Goal: Obtain resource: Obtain resource

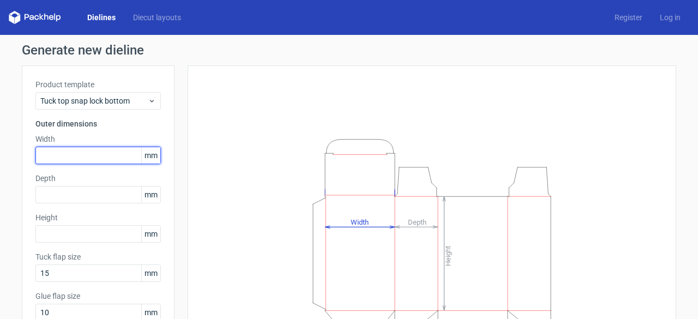
click at [100, 162] on input "text" at bounding box center [98, 155] width 126 height 17
type input "55"
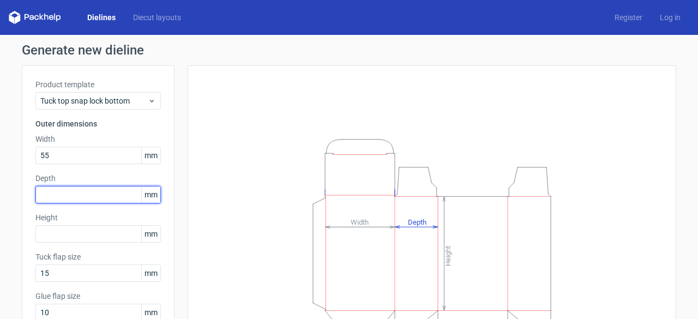
click at [83, 194] on input "text" at bounding box center [98, 194] width 126 height 17
type input "45"
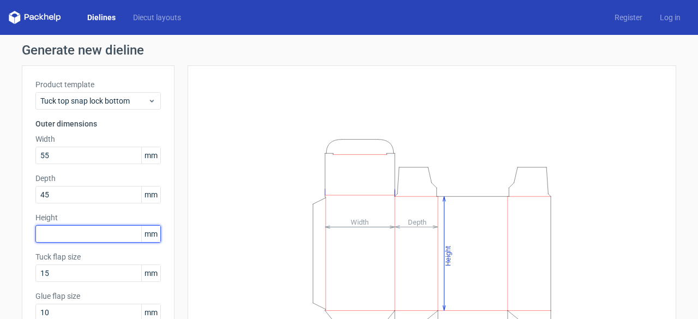
click at [65, 231] on input "text" at bounding box center [98, 233] width 126 height 17
type input "45"
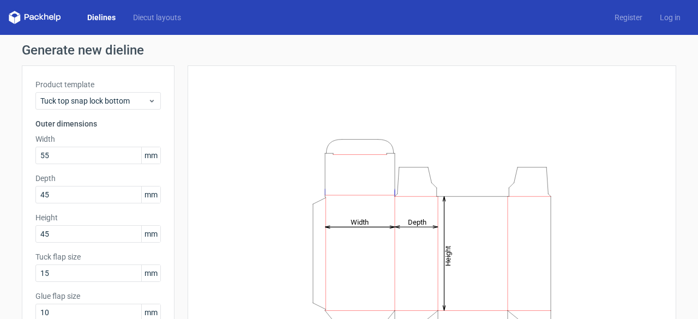
click at [165, 166] on div "Product template Tuck top snap lock bottom Outer dimensions Width 55 mm Depth 4…" at bounding box center [98, 224] width 153 height 318
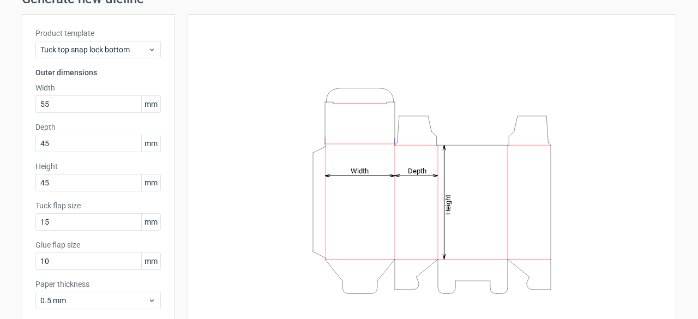
scroll to position [107, 0]
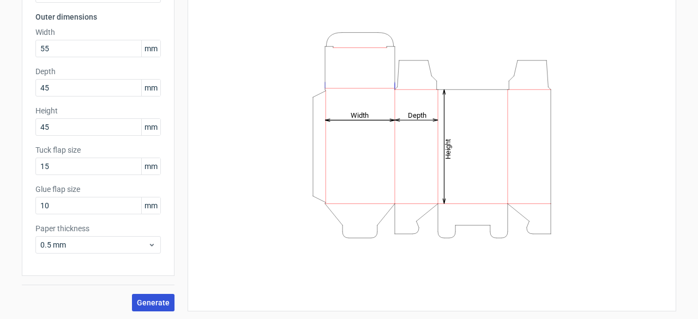
click at [151, 299] on span "Generate" at bounding box center [153, 303] width 33 height 8
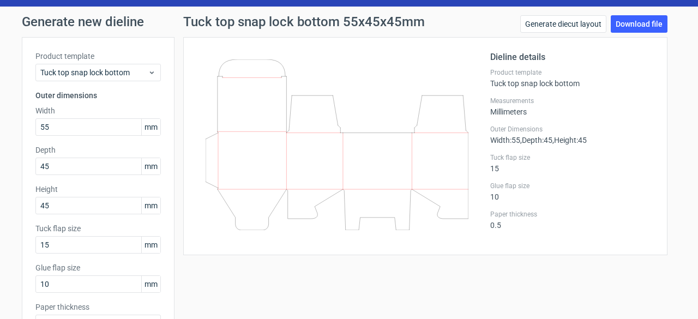
scroll to position [27, 0]
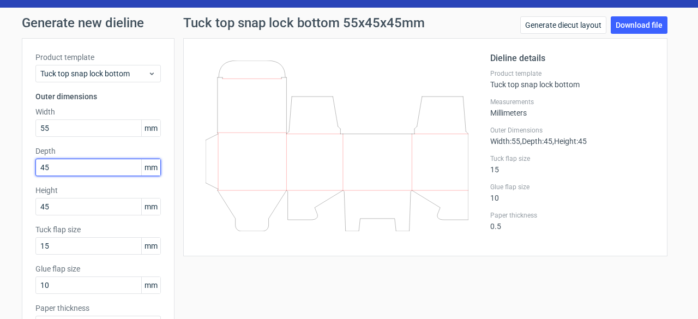
click at [62, 170] on input "45" at bounding box center [98, 167] width 126 height 17
type input "55"
click at [168, 94] on div "Product template Tuck top snap lock bottom Outer dimensions Width 55 mm Depth 5…" at bounding box center [98, 197] width 153 height 318
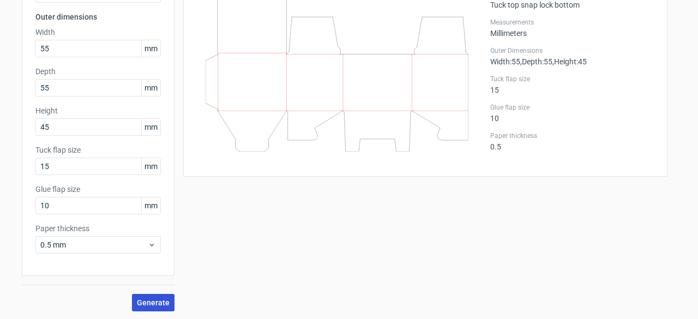
click at [158, 299] on span "Generate" at bounding box center [153, 303] width 33 height 8
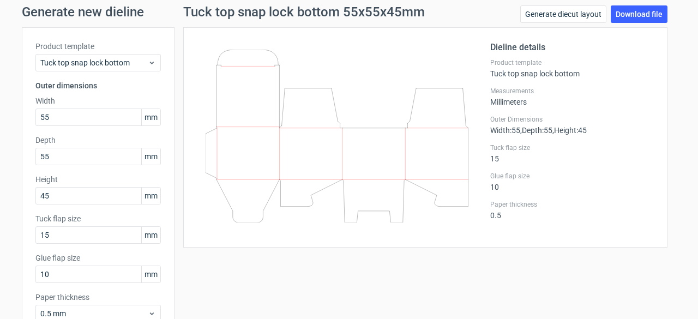
scroll to position [20, 0]
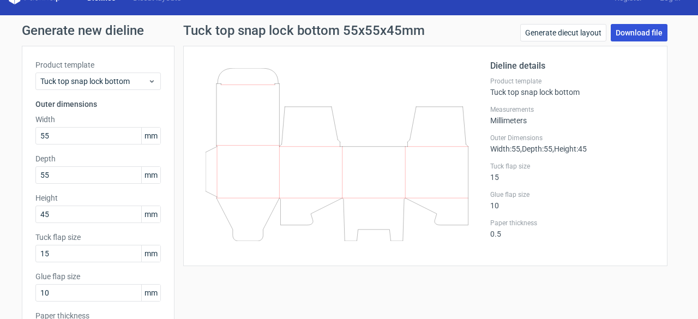
click at [645, 31] on link "Download file" at bounding box center [639, 32] width 57 height 17
drag, startPoint x: 343, startPoint y: 156, endPoint x: 346, endPoint y: 173, distance: 17.7
click at [346, 173] on icon at bounding box center [337, 154] width 263 height 173
click at [192, 56] on div "Dieline details Product template Tuck top snap lock bottom Measurements Millime…" at bounding box center [425, 156] width 485 height 220
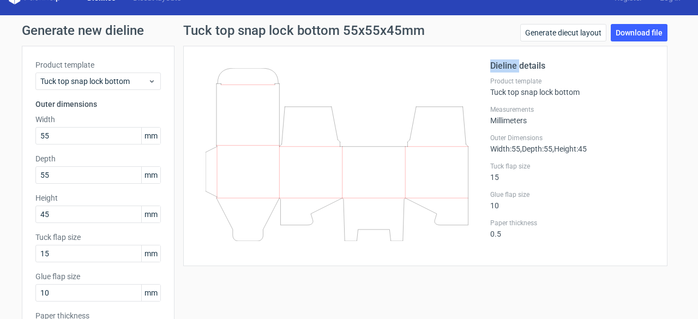
click at [192, 56] on div "Dieline details Product template Tuck top snap lock bottom Measurements Millime…" at bounding box center [425, 156] width 485 height 220
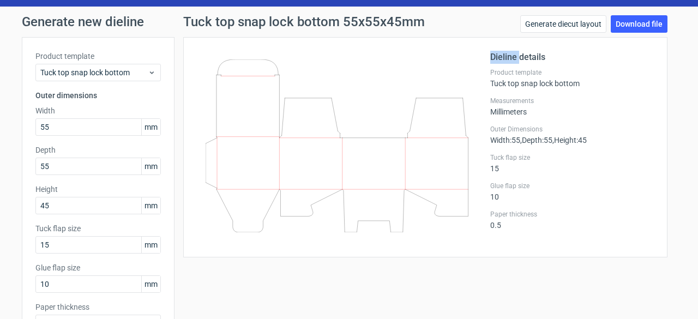
scroll to position [24, 0]
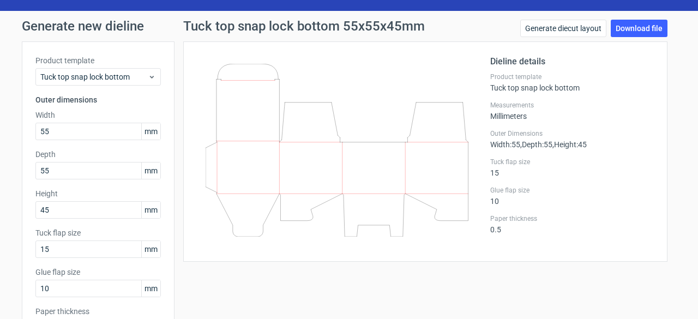
click at [456, 85] on icon at bounding box center [337, 150] width 263 height 173
drag, startPoint x: 196, startPoint y: 56, endPoint x: 212, endPoint y: 166, distance: 111.4
click at [212, 166] on div at bounding box center [344, 151] width 294 height 193
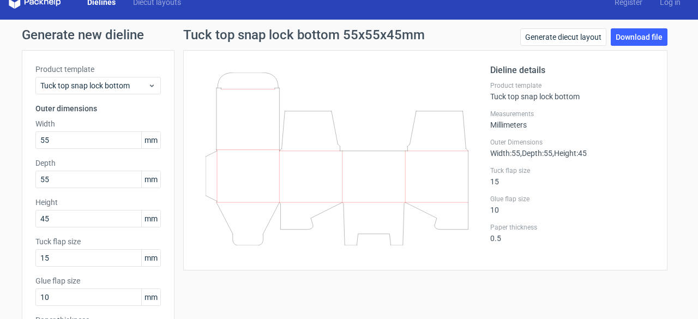
scroll to position [15, 0]
click at [81, 140] on input "55" at bounding box center [98, 140] width 126 height 17
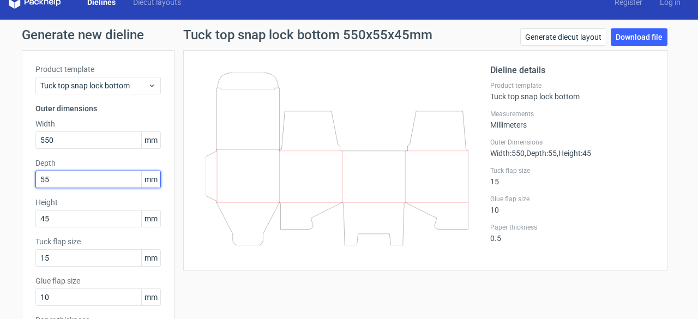
click at [59, 178] on div "Depth 55 mm" at bounding box center [98, 173] width 126 height 31
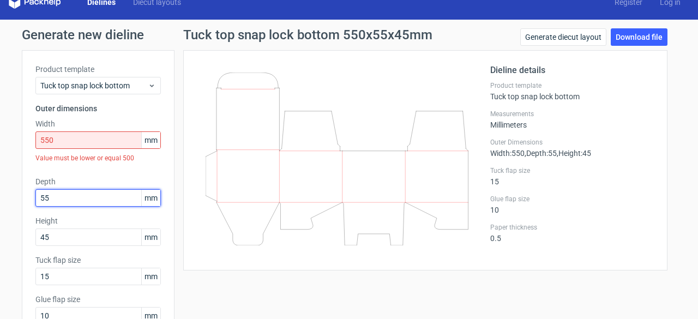
click at [52, 195] on input "55" at bounding box center [98, 197] width 126 height 17
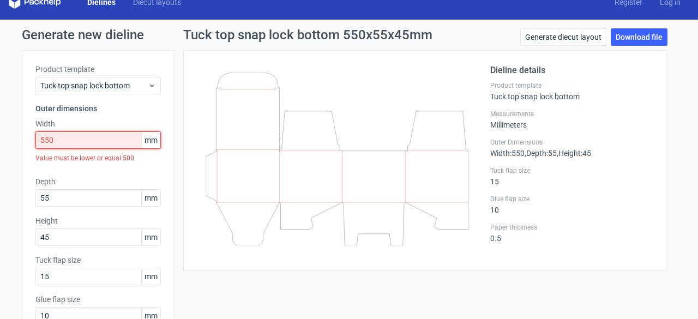
click at [58, 138] on input "550" at bounding box center [98, 140] width 126 height 17
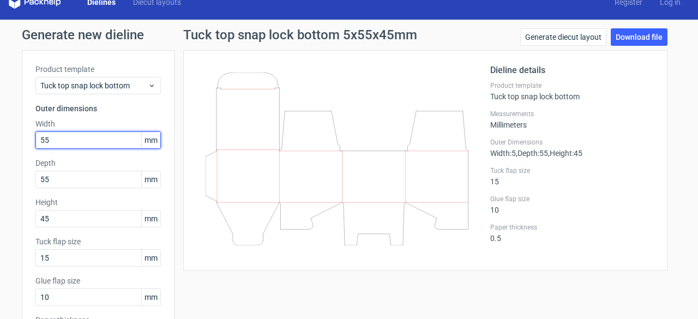
type input "5"
type input "60"
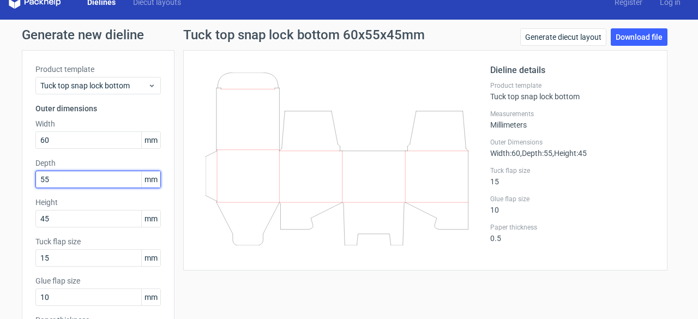
click at [47, 177] on input "55" at bounding box center [98, 179] width 126 height 17
type input "5"
type input "60"
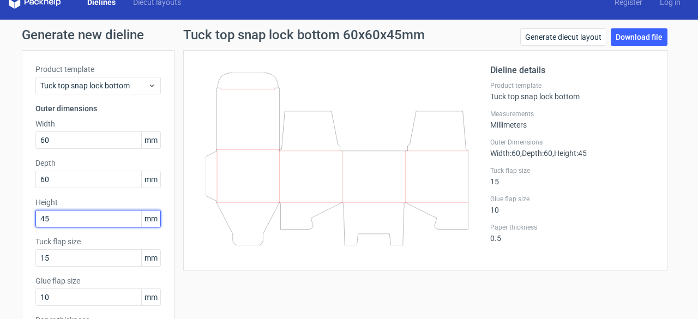
click at [46, 217] on input "45" at bounding box center [98, 218] width 126 height 17
type input "4"
type input "55"
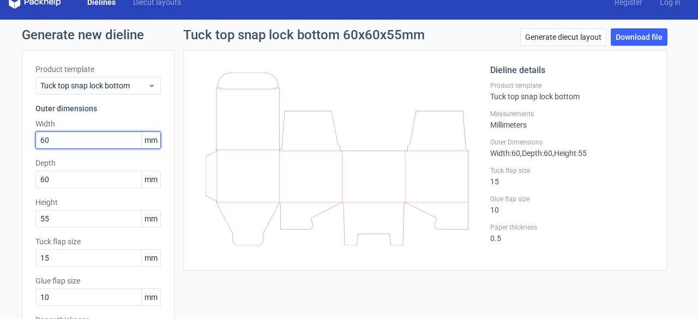
click at [51, 138] on input "60" at bounding box center [98, 140] width 126 height 17
type input "65"
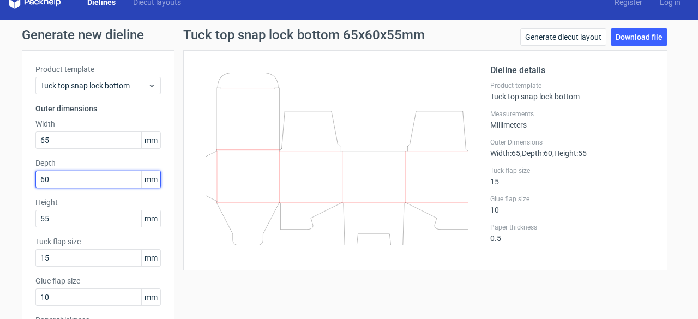
click at [51, 175] on input "60" at bounding box center [98, 179] width 126 height 17
type input "6"
type input "65"
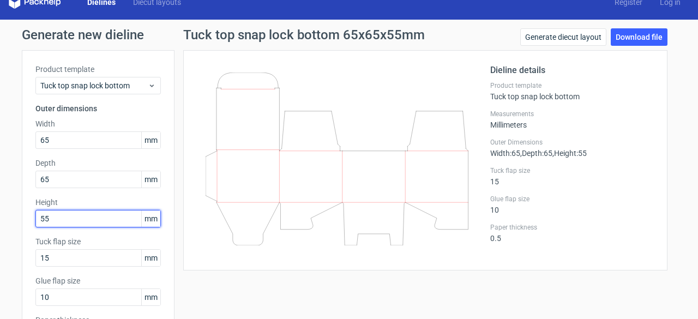
click at [49, 220] on input "55" at bounding box center [98, 218] width 126 height 17
click at [99, 196] on div "Product template Tuck top snap lock bottom Outer dimensions Width 65 mm Depth 6…" at bounding box center [98, 209] width 153 height 318
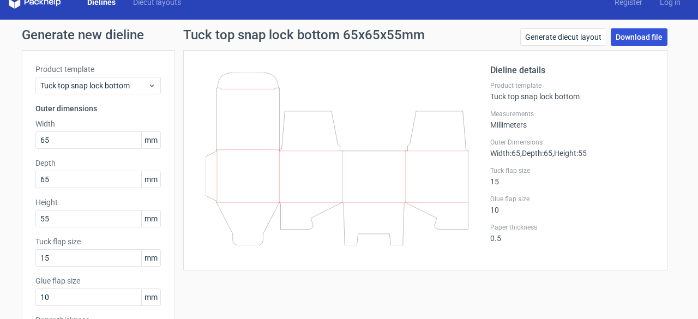
click at [626, 31] on link "Download file" at bounding box center [639, 36] width 57 height 17
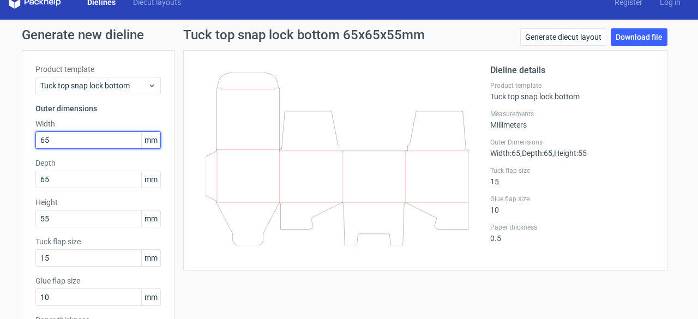
click at [50, 145] on input "65" at bounding box center [98, 140] width 126 height 17
type input "165"
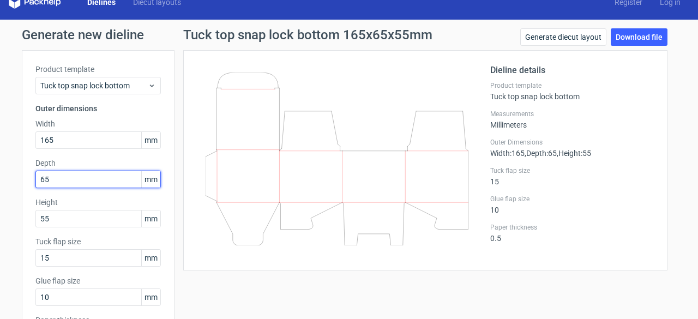
click at [35, 178] on input "65" at bounding box center [98, 179] width 126 height 17
type input "165"
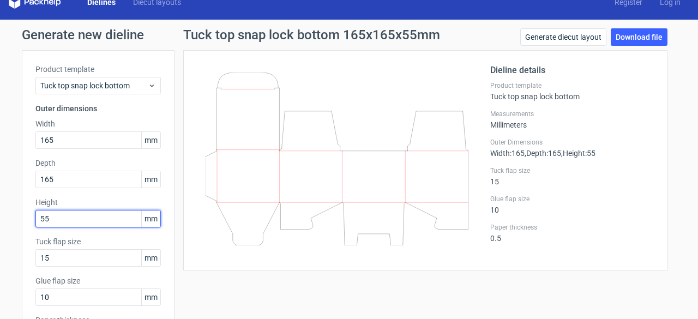
click at [36, 220] on input "55" at bounding box center [98, 218] width 126 height 17
type input "155"
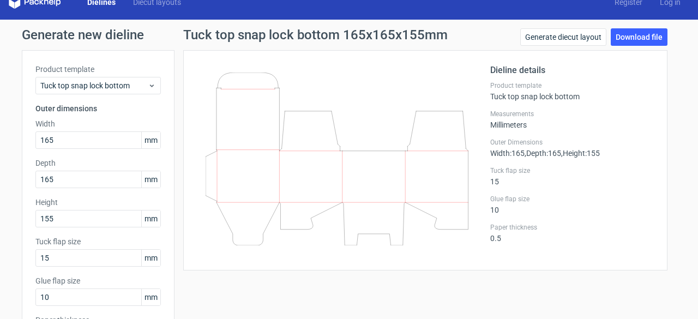
click at [371, 91] on icon at bounding box center [337, 159] width 263 height 173
click at [628, 37] on link "Download file" at bounding box center [639, 36] width 57 height 17
click at [628, 110] on label "Measurements" at bounding box center [573, 114] width 164 height 9
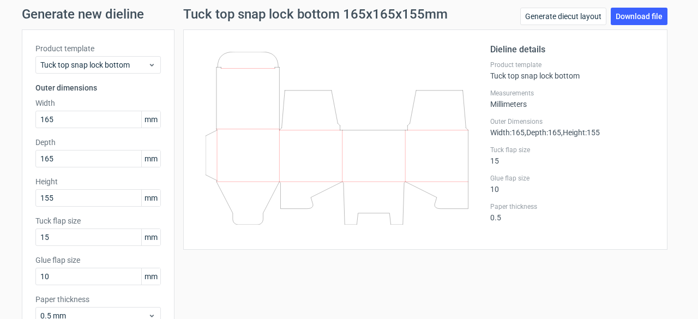
scroll to position [0, 0]
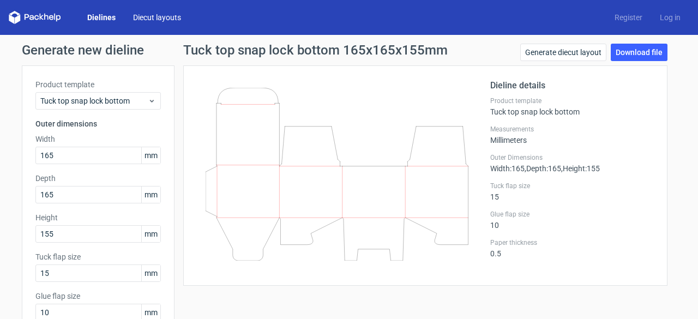
click at [157, 18] on link "Diecut layouts" at bounding box center [156, 17] width 65 height 11
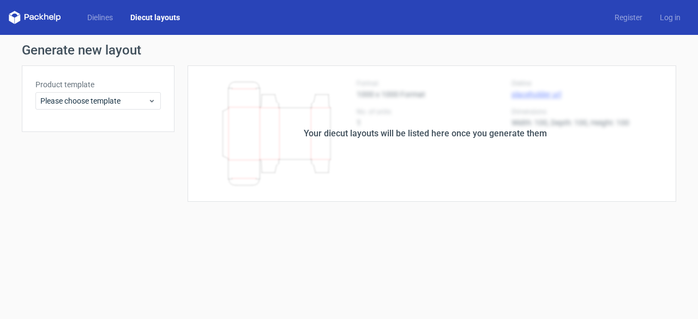
click at [40, 15] on polygon at bounding box center [41, 17] width 4 height 7
click at [48, 19] on icon at bounding box center [46, 17] width 4 height 7
click at [129, 94] on div "Please choose template" at bounding box center [98, 100] width 126 height 17
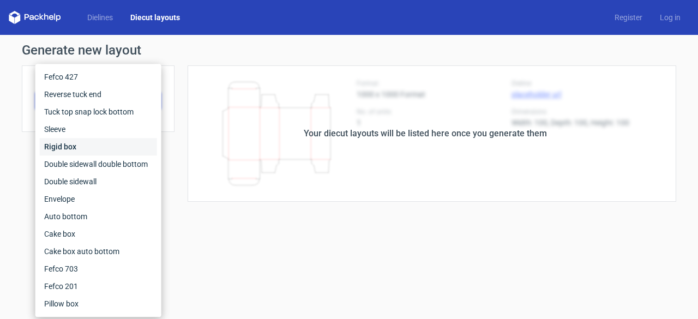
click at [108, 145] on div "Rigid box" at bounding box center [98, 146] width 117 height 17
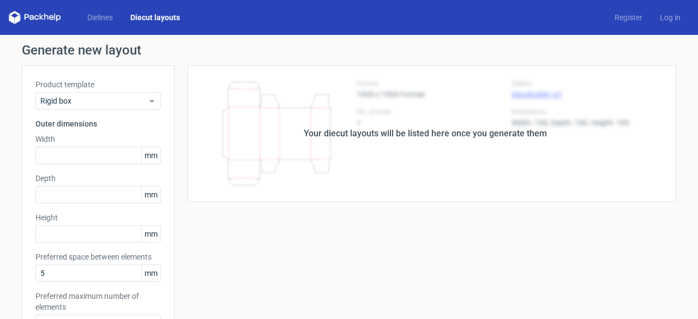
click at [295, 132] on div "Your diecut layouts will be listed here once you generate them" at bounding box center [426, 133] width 502 height 136
click at [96, 154] on input "text" at bounding box center [98, 155] width 126 height 17
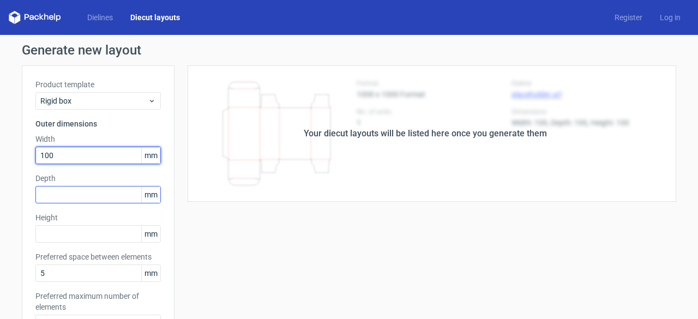
type input "100"
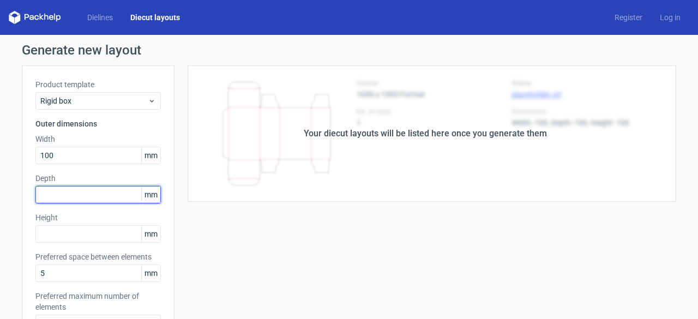
click at [87, 193] on input "text" at bounding box center [98, 194] width 126 height 17
type input "100"
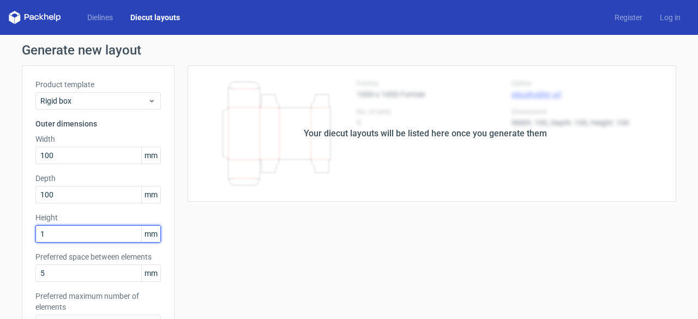
click at [78, 231] on input "1" at bounding box center [98, 233] width 126 height 17
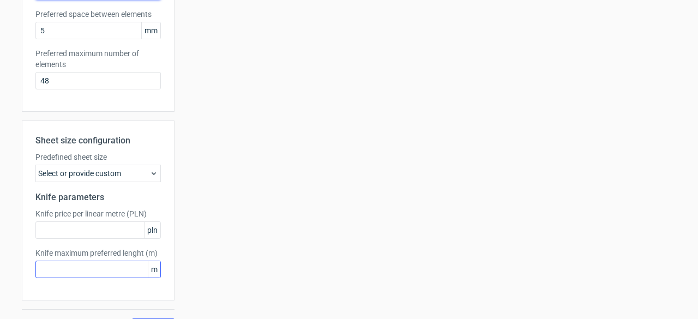
scroll to position [267, 0]
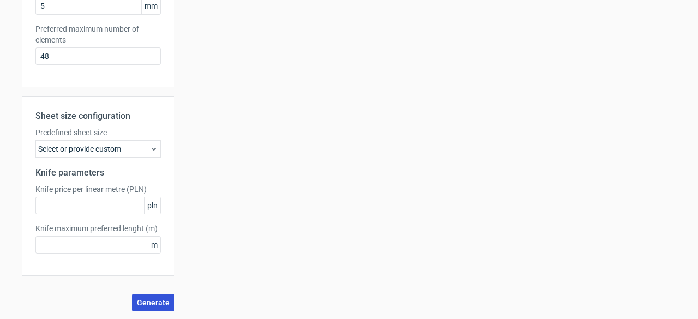
type input "100"
click at [160, 308] on button "Generate" at bounding box center [153, 302] width 43 height 17
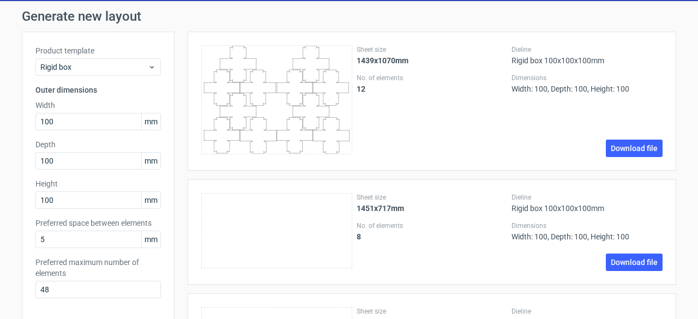
scroll to position [0, 0]
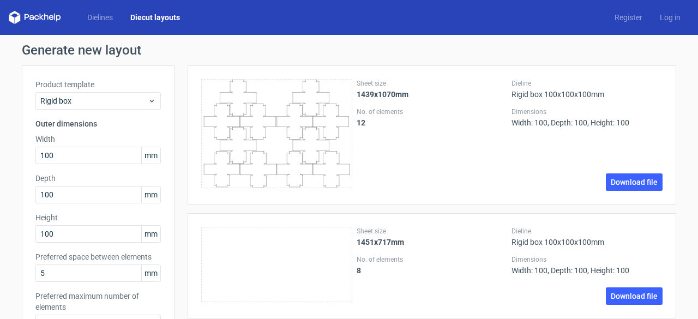
click at [432, 46] on h1 "Generate new layout" at bounding box center [349, 50] width 655 height 13
click at [620, 174] on link "Download file" at bounding box center [634, 182] width 57 height 17
click at [628, 17] on link "Register" at bounding box center [628, 17] width 45 height 11
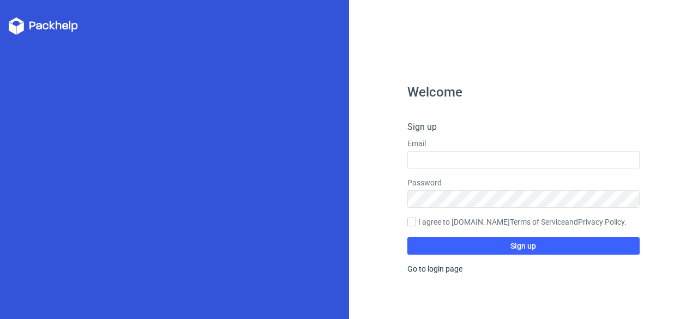
click at [52, 27] on icon at bounding box center [43, 25] width 69 height 17
click at [434, 270] on link "Go to login page" at bounding box center [435, 269] width 55 height 9
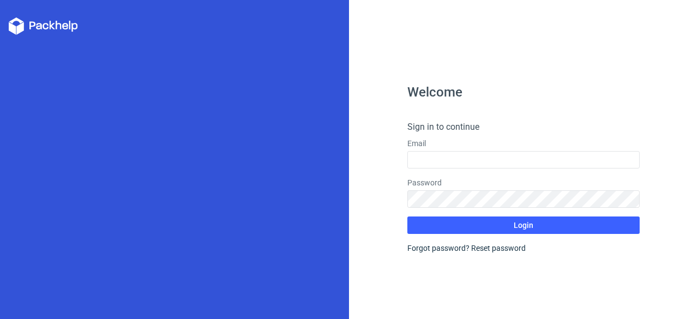
click at [56, 25] on icon at bounding box center [59, 25] width 6 height 9
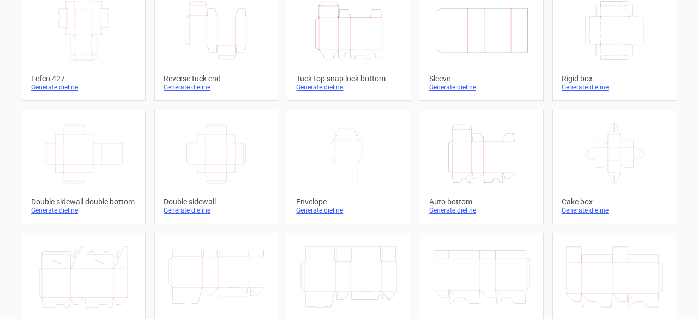
scroll to position [40, 0]
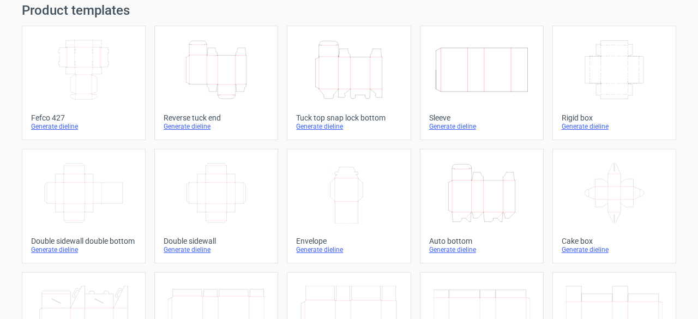
click at [464, 197] on icon "Height Depth Width" at bounding box center [482, 193] width 97 height 61
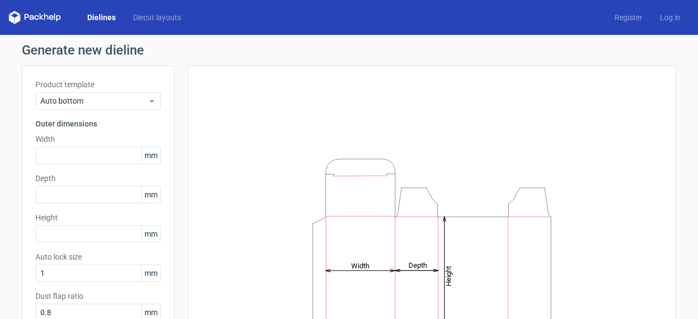
scroll to position [89, 0]
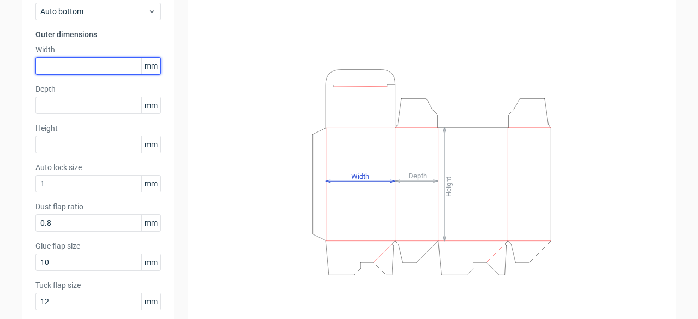
click at [106, 65] on input "text" at bounding box center [98, 65] width 126 height 17
type input "4"
type input "55"
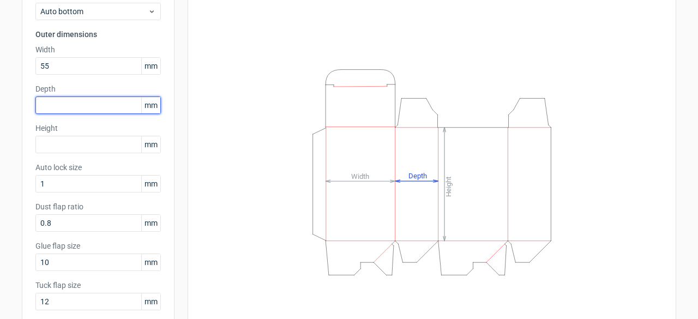
click at [94, 99] on input "text" at bounding box center [98, 105] width 126 height 17
type input "55"
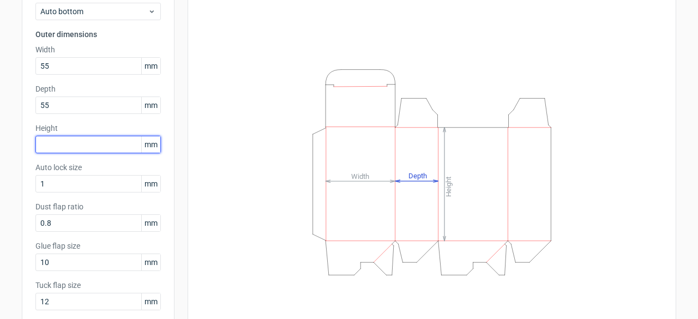
click at [75, 152] on input "text" at bounding box center [98, 144] width 126 height 17
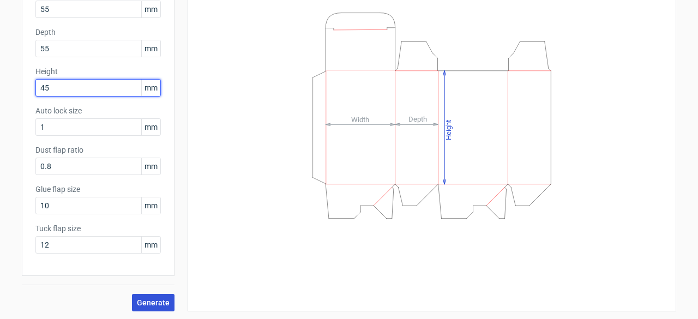
type input "45"
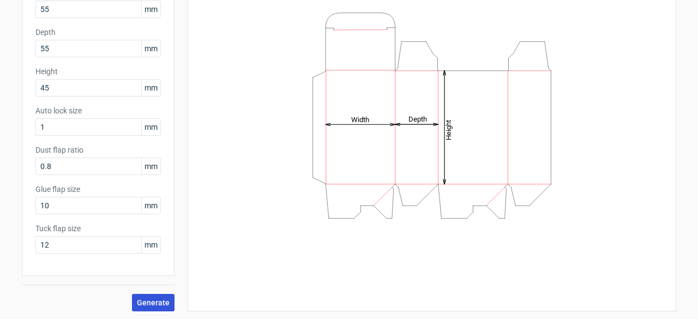
click at [150, 301] on span "Generate" at bounding box center [153, 303] width 33 height 8
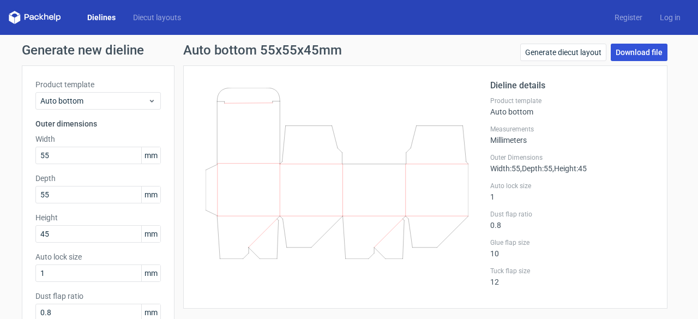
click at [639, 44] on link "Download file" at bounding box center [639, 52] width 57 height 17
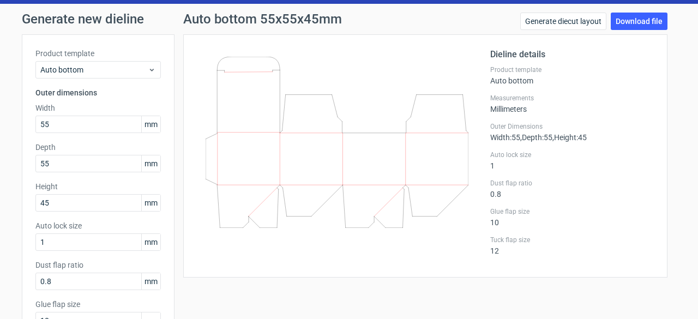
scroll to position [33, 0]
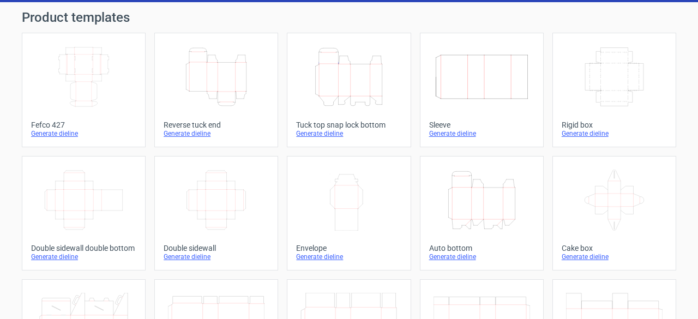
click at [336, 58] on icon "Height Depth Width" at bounding box center [349, 76] width 97 height 61
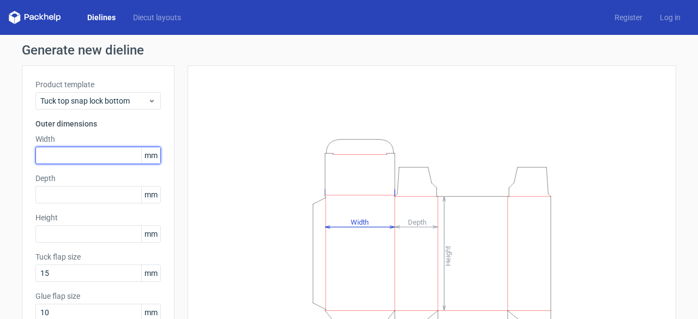
click at [71, 162] on input "text" at bounding box center [98, 155] width 126 height 17
type input "150"
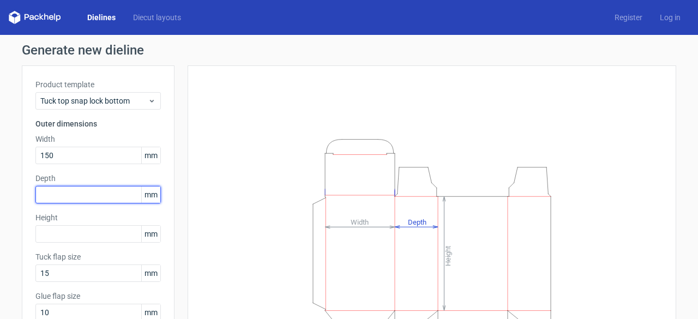
click at [63, 188] on input "text" at bounding box center [98, 194] width 126 height 17
type input "60"
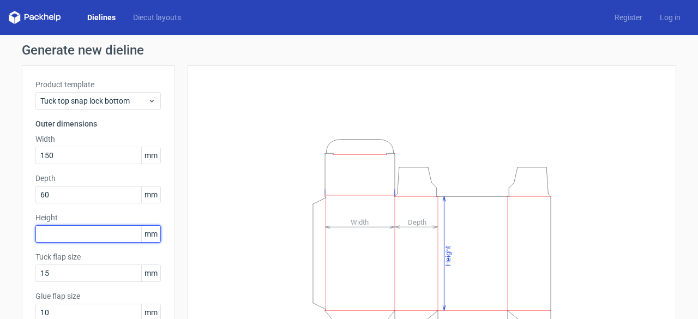
click at [58, 236] on input "text" at bounding box center [98, 233] width 126 height 17
type input "60"
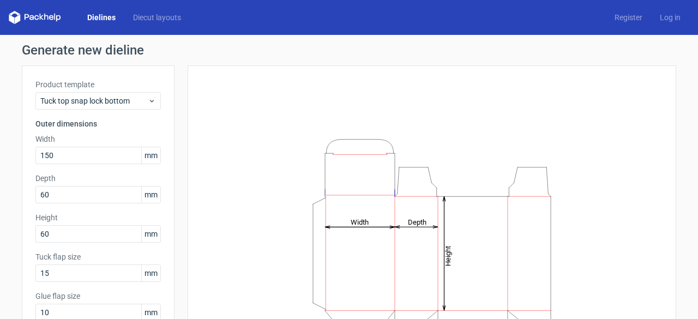
click at [141, 124] on h3 "Outer dimensions" at bounding box center [98, 123] width 126 height 11
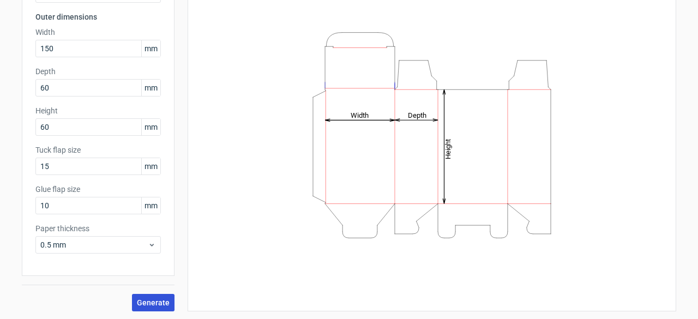
click at [151, 301] on span "Generate" at bounding box center [153, 303] width 33 height 8
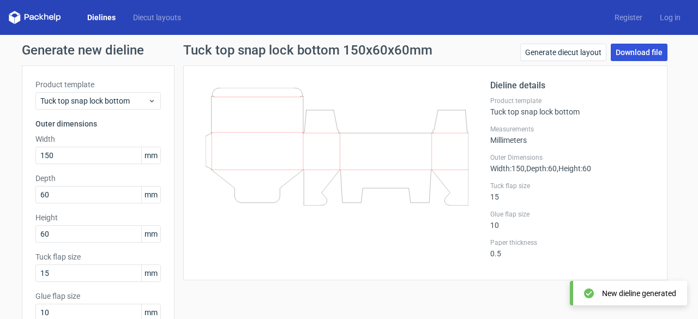
click at [634, 49] on link "Download file" at bounding box center [639, 52] width 57 height 17
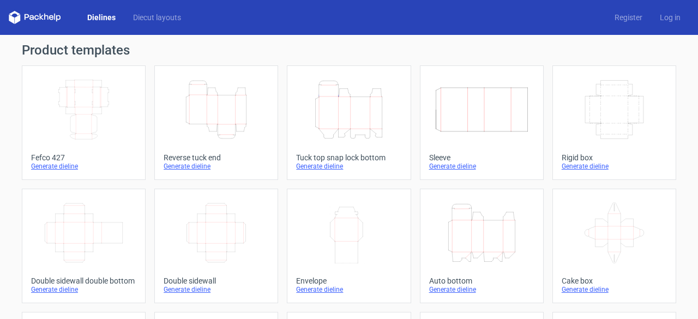
click at [220, 118] on icon "Height Depth Width" at bounding box center [216, 109] width 97 height 61
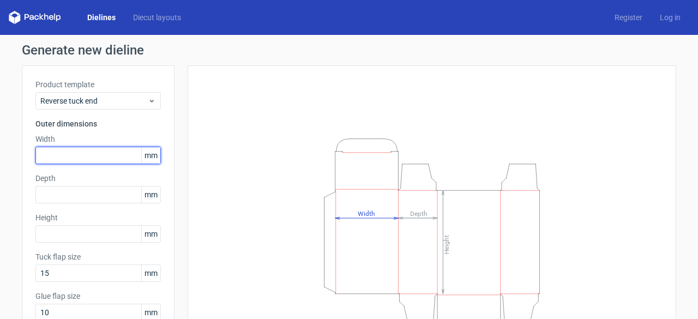
click at [99, 157] on input "text" at bounding box center [98, 155] width 126 height 17
type input "10"
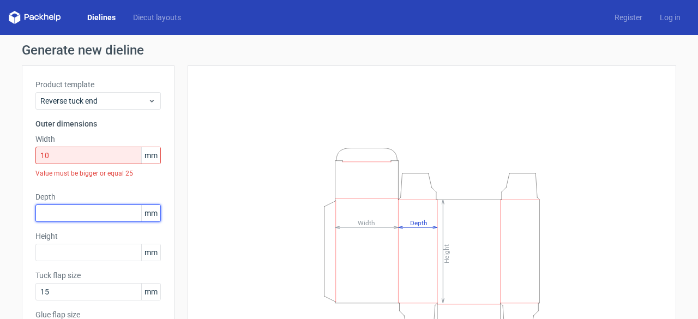
click at [101, 196] on div "Depth mm" at bounding box center [98, 207] width 126 height 31
type input "10"
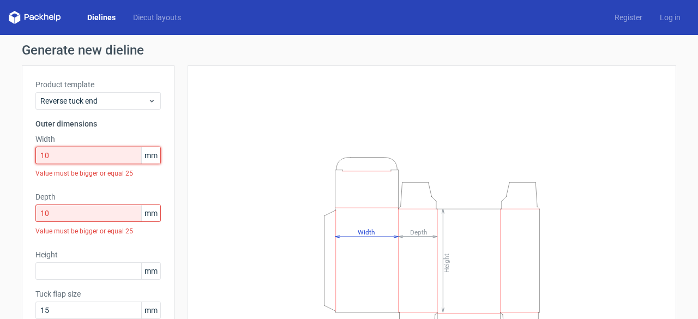
drag, startPoint x: 76, startPoint y: 153, endPoint x: 0, endPoint y: 161, distance: 76.8
click at [0, 161] on div "Generate new dieline Product template Reverse tuck end Outer dimensions Width 1…" at bounding box center [349, 249] width 698 height 429
type input "2"
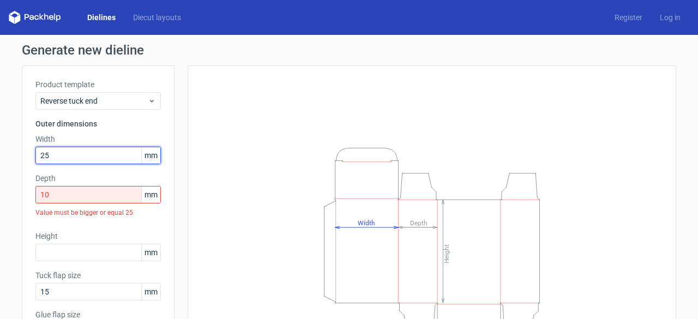
type input "25"
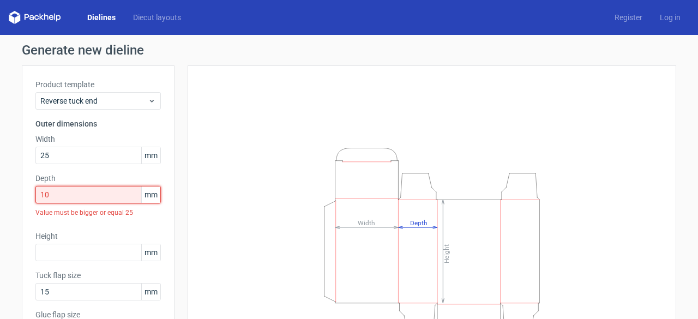
click at [57, 188] on input "10" at bounding box center [98, 194] width 126 height 17
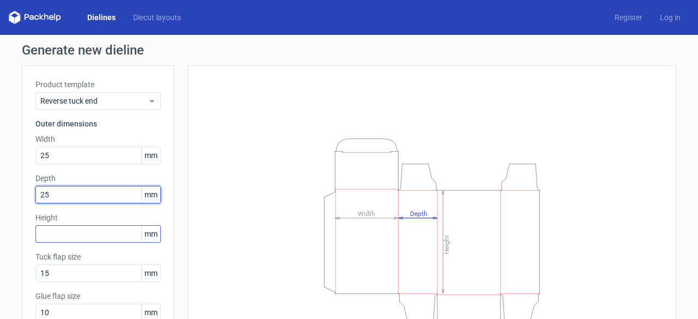
type input "25"
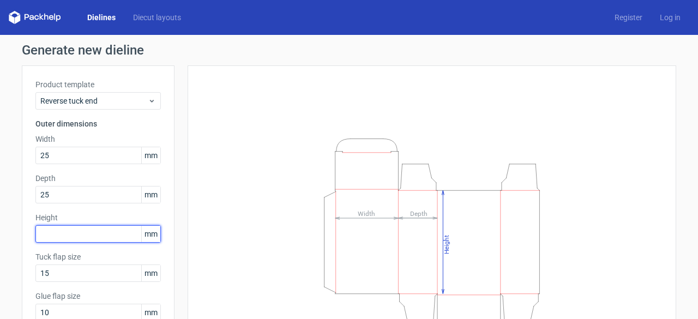
click at [50, 236] on input "text" at bounding box center [98, 233] width 126 height 17
type input "25"
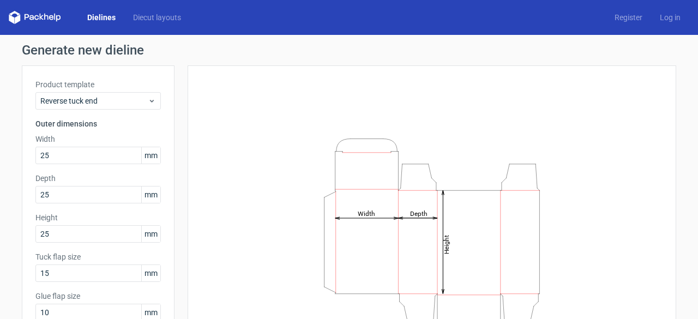
click at [79, 214] on label "Height" at bounding box center [98, 217] width 126 height 11
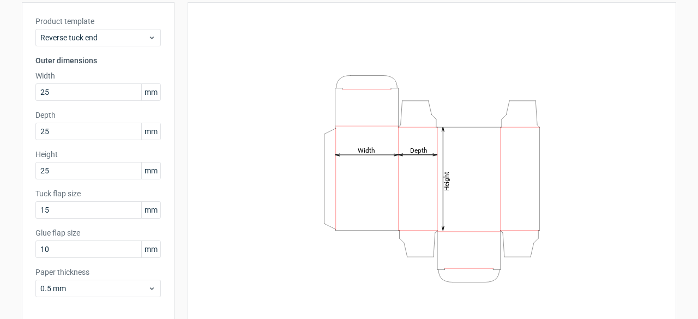
scroll to position [96, 0]
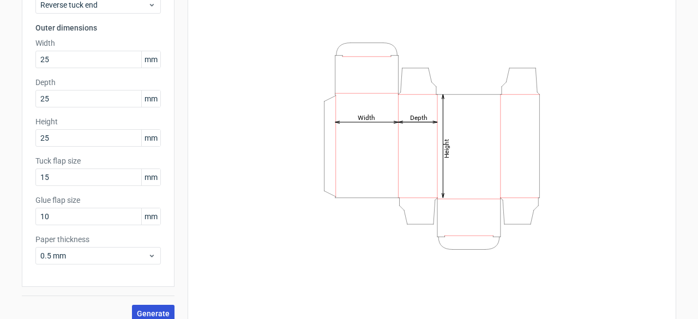
click at [154, 310] on span "Generate" at bounding box center [153, 314] width 33 height 8
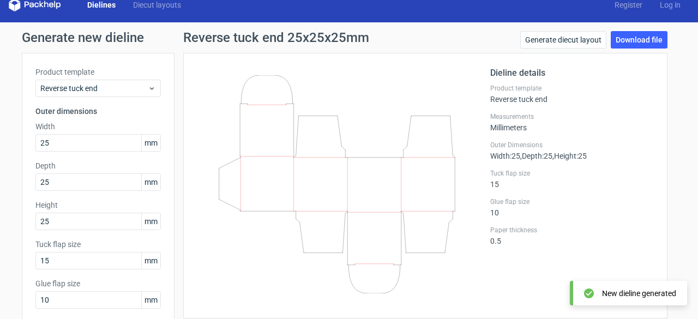
scroll to position [12, 0]
click at [623, 39] on link "Download file" at bounding box center [639, 40] width 57 height 17
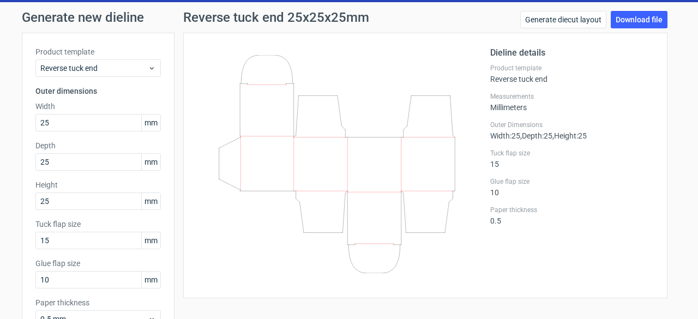
scroll to position [0, 0]
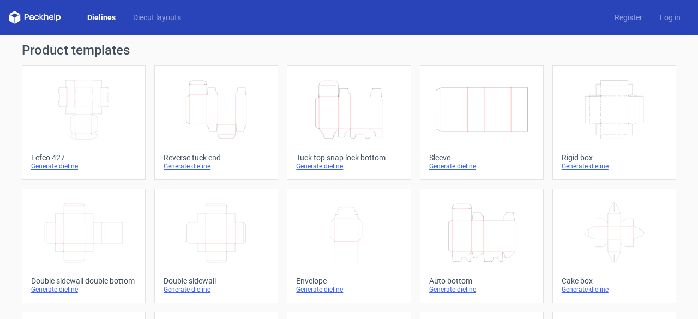
click at [330, 169] on div "Generate dieline" at bounding box center [348, 166] width 105 height 9
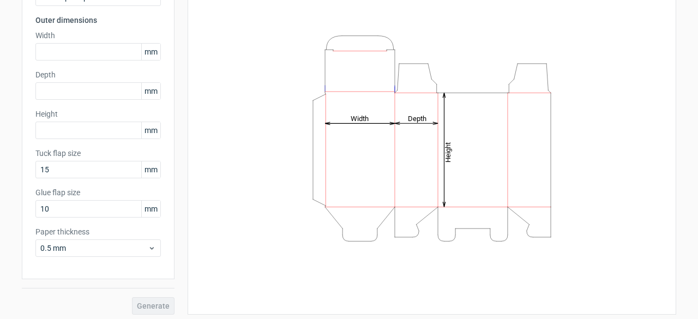
scroll to position [107, 0]
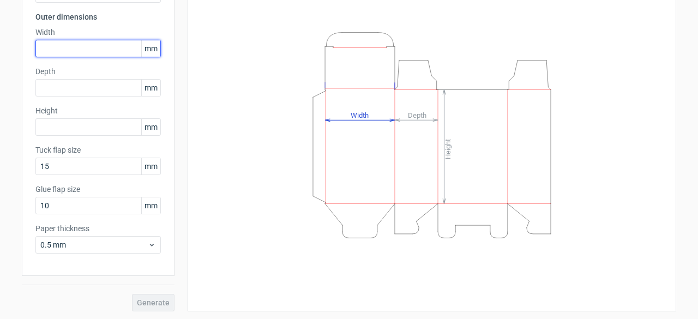
click at [77, 49] on input "text" at bounding box center [98, 48] width 126 height 17
type input "5"
type input "65"
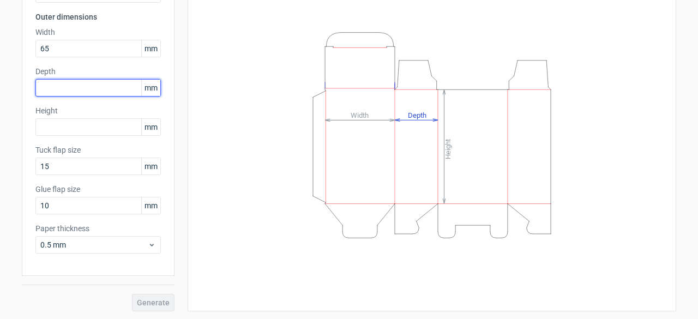
click at [68, 83] on input "text" at bounding box center [98, 87] width 126 height 17
type input "65"
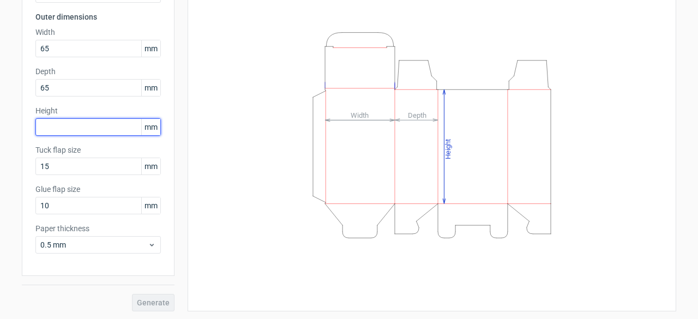
click at [63, 122] on input "text" at bounding box center [98, 126] width 126 height 17
type input "65"
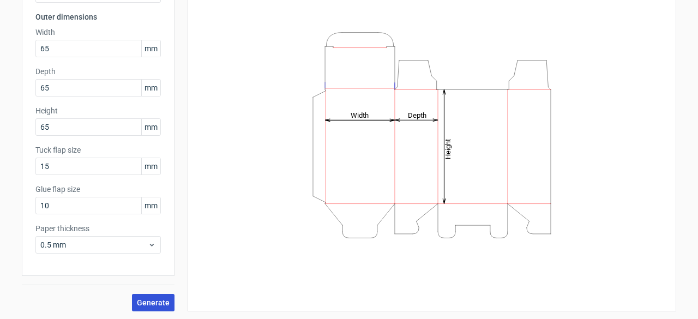
click at [149, 304] on span "Generate" at bounding box center [153, 303] width 33 height 8
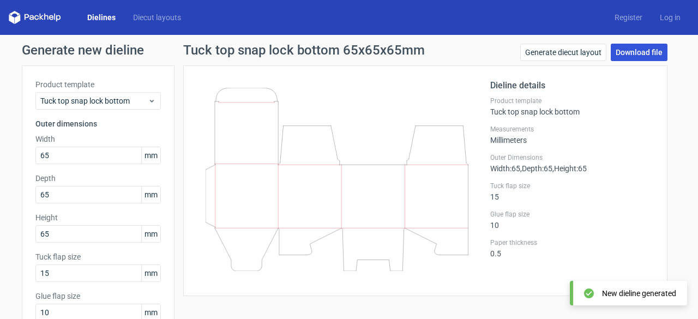
click at [623, 56] on link "Download file" at bounding box center [639, 52] width 57 height 17
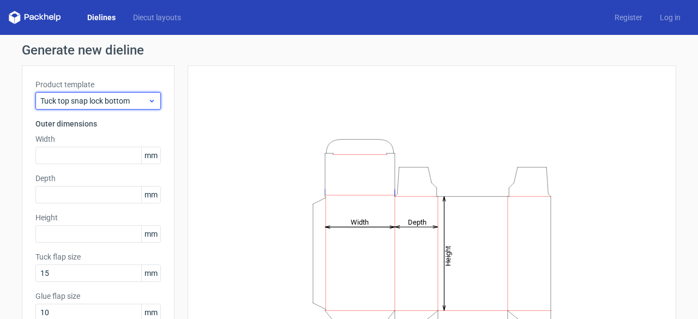
click at [139, 94] on div "Tuck top snap lock bottom" at bounding box center [98, 100] width 126 height 17
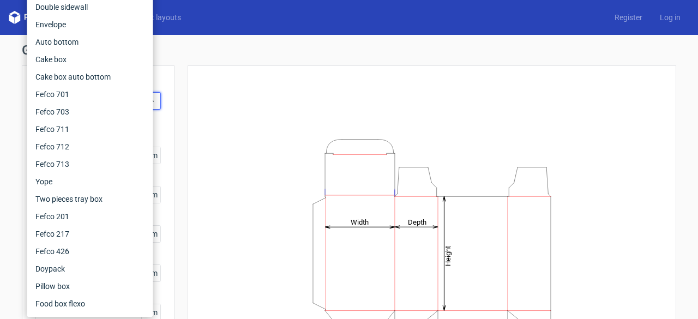
click at [210, 101] on div "Height Depth Width" at bounding box center [432, 242] width 462 height 326
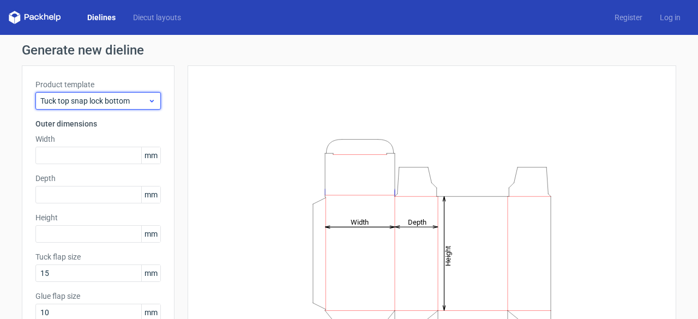
click at [129, 103] on span "Tuck top snap lock bottom" at bounding box center [94, 100] width 108 height 11
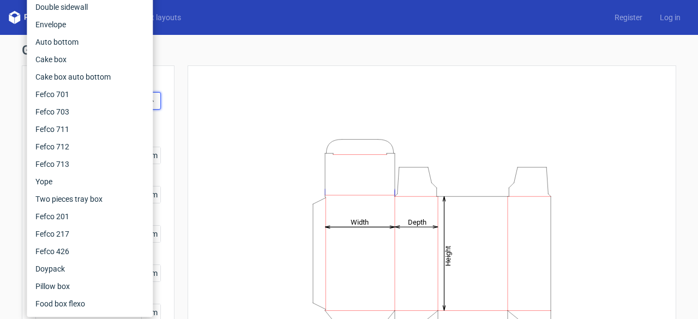
click at [230, 112] on div "Height Depth Width" at bounding box center [432, 242] width 462 height 326
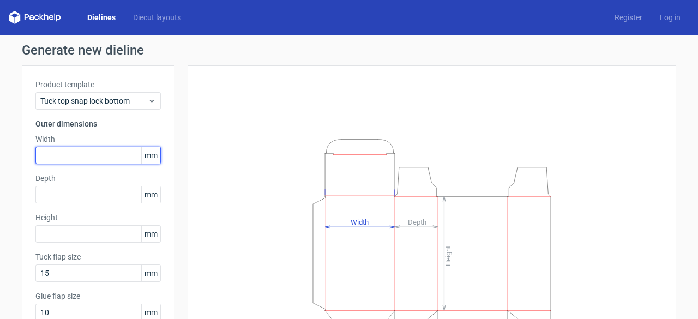
click at [95, 152] on input "text" at bounding box center [98, 155] width 126 height 17
type input "55"
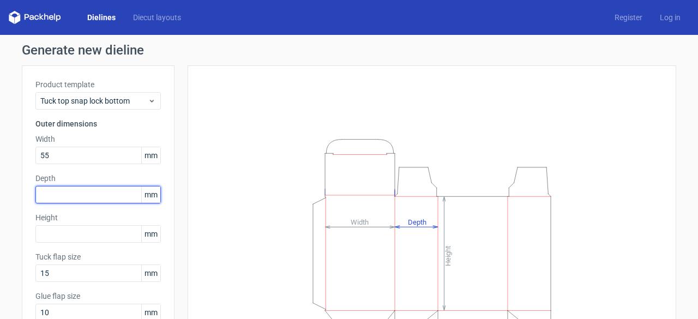
click at [89, 189] on input "text" at bounding box center [98, 194] width 126 height 17
type input "45"
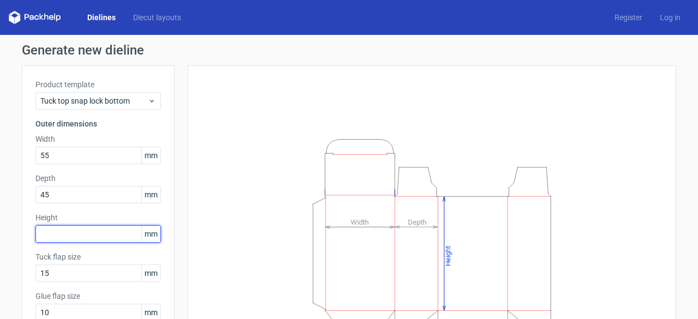
click at [95, 237] on input "text" at bounding box center [98, 233] width 126 height 17
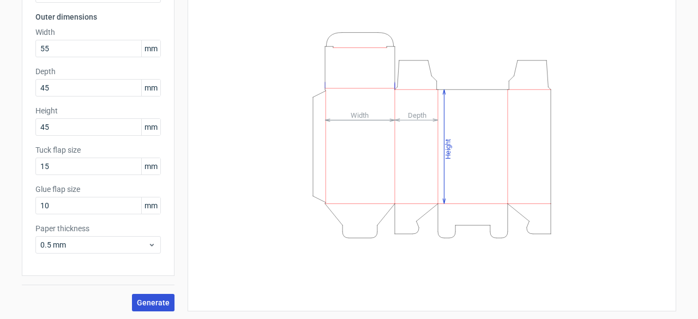
click at [145, 305] on span "Generate" at bounding box center [153, 303] width 33 height 8
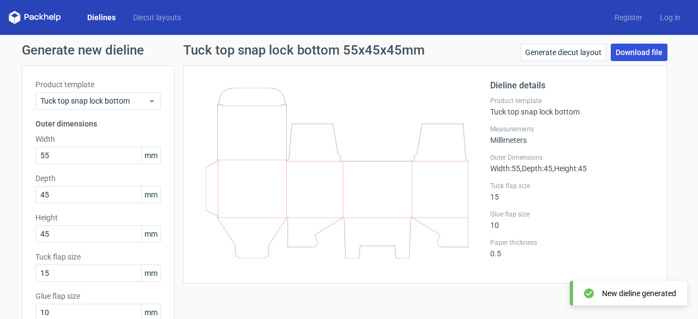
click at [638, 50] on link "Download file" at bounding box center [639, 52] width 57 height 17
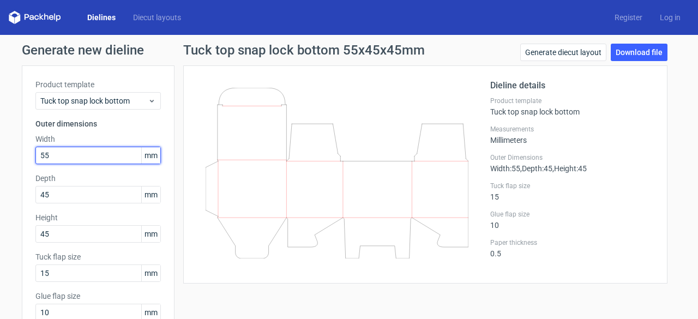
click at [68, 150] on input "55" at bounding box center [98, 155] width 126 height 17
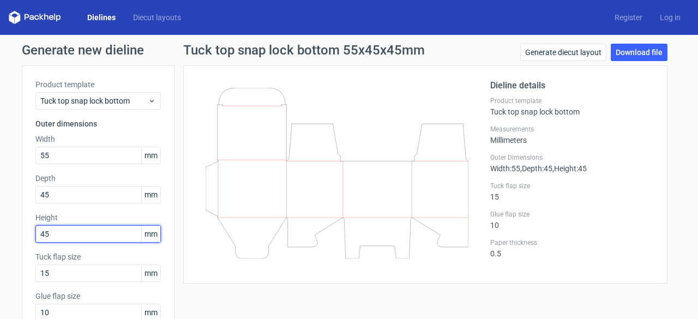
drag, startPoint x: 64, startPoint y: 233, endPoint x: 20, endPoint y: 226, distance: 44.8
click at [22, 226] on div "Product template Tuck top snap lock bottom Outer dimensions Width 55 mm Depth 4…" at bounding box center [98, 224] width 153 height 318
type input "65"
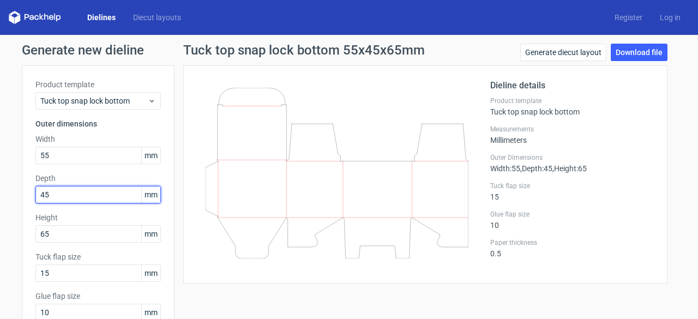
click at [63, 198] on input "45" at bounding box center [98, 194] width 126 height 17
drag, startPoint x: 63, startPoint y: 198, endPoint x: 43, endPoint y: 195, distance: 20.5
click at [43, 195] on input "45" at bounding box center [98, 194] width 126 height 17
type input "35"
click at [22, 191] on div "Product template Tuck top snap lock bottom Outer dimensions Width 55 mm Depth 3…" at bounding box center [98, 224] width 153 height 318
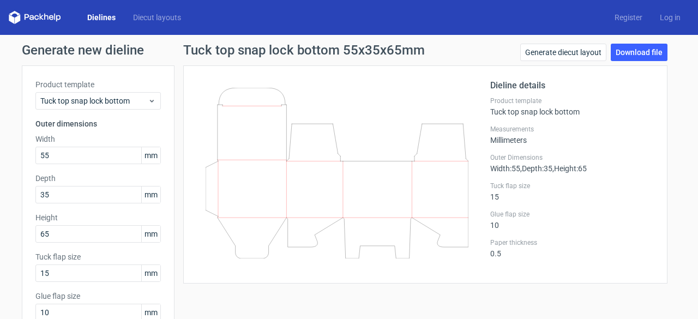
scroll to position [96, 0]
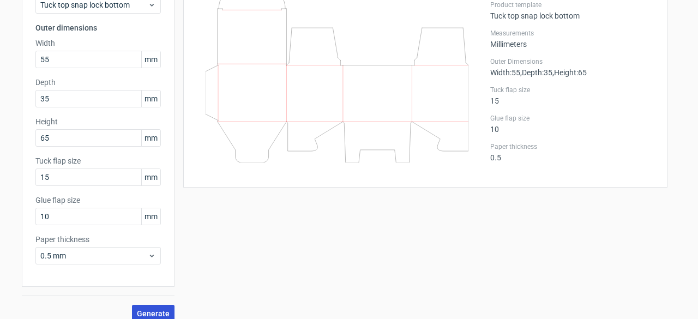
click at [137, 310] on span "Generate" at bounding box center [153, 314] width 33 height 8
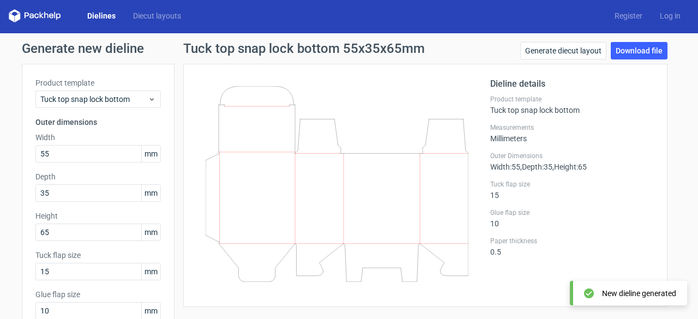
scroll to position [1, 0]
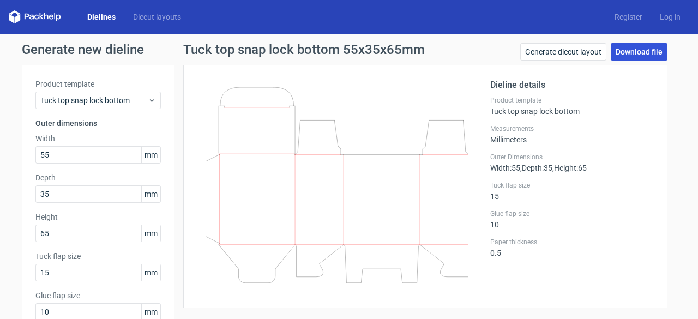
click at [630, 49] on link "Download file" at bounding box center [639, 51] width 57 height 17
click at [379, 124] on icon at bounding box center [337, 185] width 263 height 196
click at [46, 18] on icon at bounding box center [35, 16] width 52 height 13
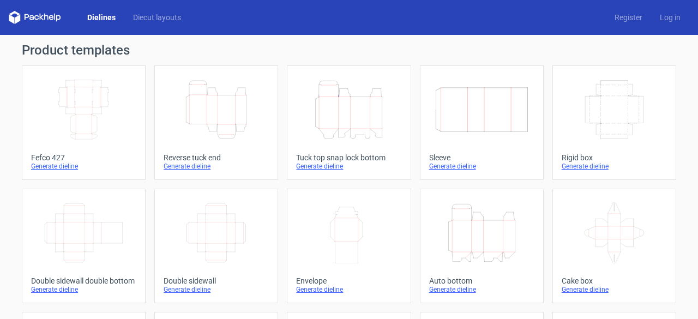
click at [211, 133] on icon "Height Depth Width" at bounding box center [216, 109] width 97 height 61
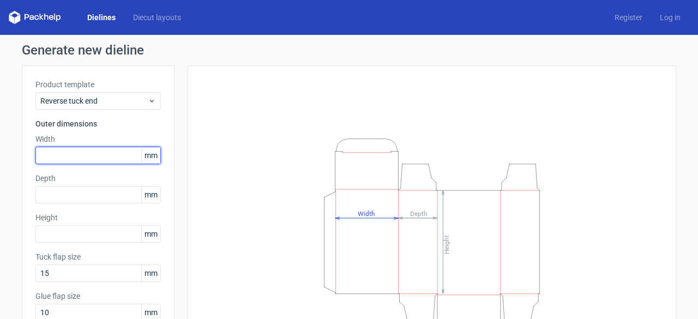
click at [73, 156] on input "text" at bounding box center [98, 155] width 126 height 17
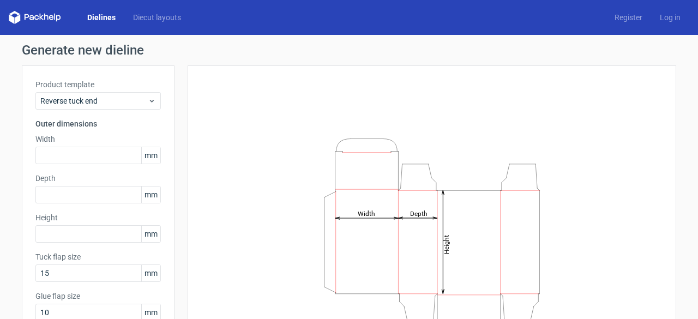
click at [147, 157] on span "mm" at bounding box center [150, 155] width 19 height 16
click at [146, 157] on span "mm" at bounding box center [150, 155] width 19 height 16
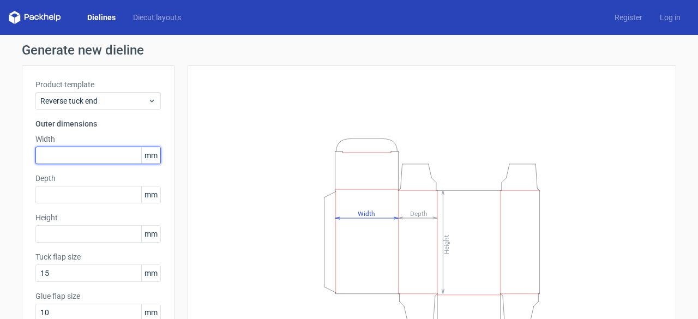
click at [106, 158] on input "text" at bounding box center [98, 155] width 126 height 17
type input "145"
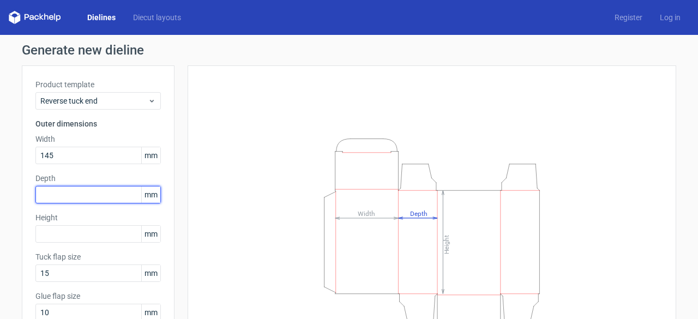
click at [89, 188] on input "text" at bounding box center [98, 194] width 126 height 17
type input "145"
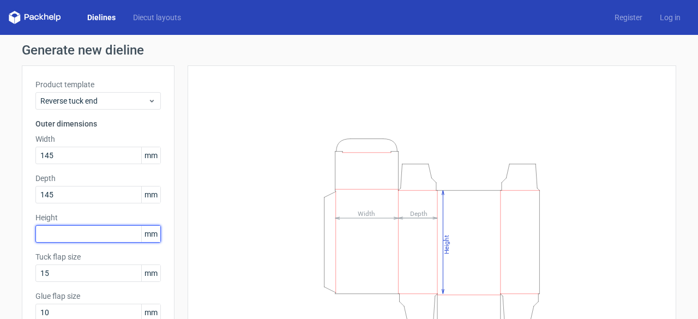
click at [71, 235] on input "text" at bounding box center [98, 233] width 126 height 17
type input "6"
type input "150"
click at [98, 210] on div "Product template Reverse tuck end Outer dimensions Width 145 mm Depth 145 mm He…" at bounding box center [98, 224] width 153 height 318
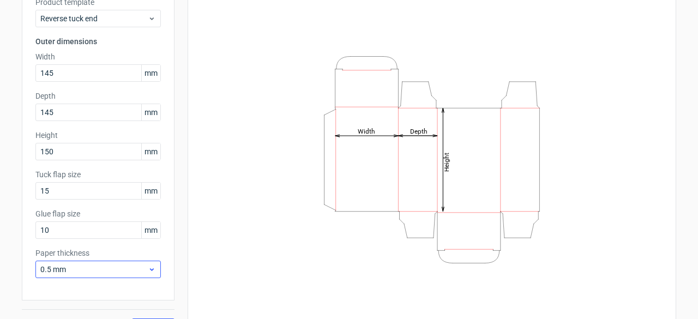
scroll to position [107, 0]
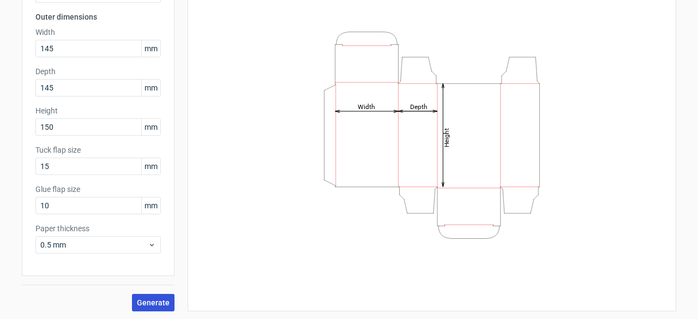
click at [145, 303] on span "Generate" at bounding box center [153, 303] width 33 height 8
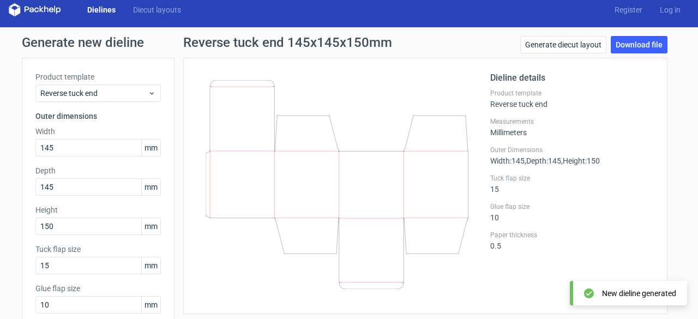
scroll to position [7, 0]
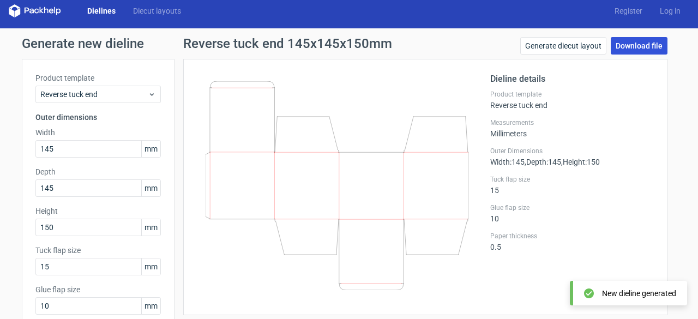
click at [631, 45] on link "Download file" at bounding box center [639, 45] width 57 height 17
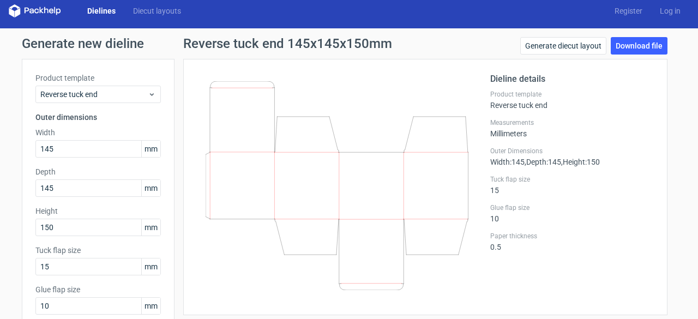
click at [197, 121] on div at bounding box center [344, 187] width 294 height 229
click at [73, 145] on input "145" at bounding box center [98, 148] width 126 height 17
drag, startPoint x: 52, startPoint y: 188, endPoint x: 19, endPoint y: 191, distance: 33.9
click at [22, 191] on div "Product template Reverse tuck end Outer dimensions Width 145 mm Depth 145 mm He…" at bounding box center [98, 218] width 153 height 318
type input "170"
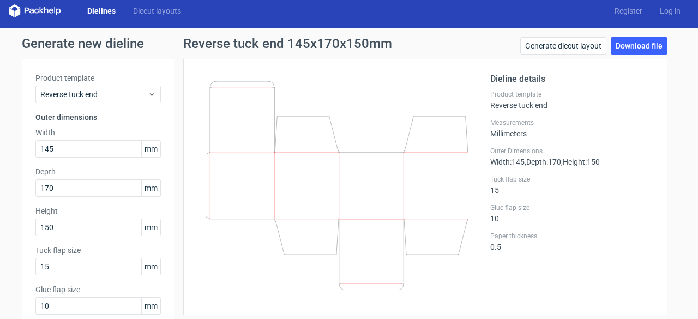
click at [68, 166] on label "Depth" at bounding box center [98, 171] width 126 height 11
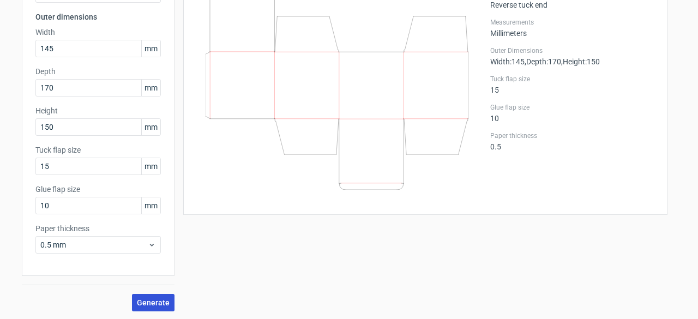
click at [150, 299] on span "Generate" at bounding box center [153, 303] width 33 height 8
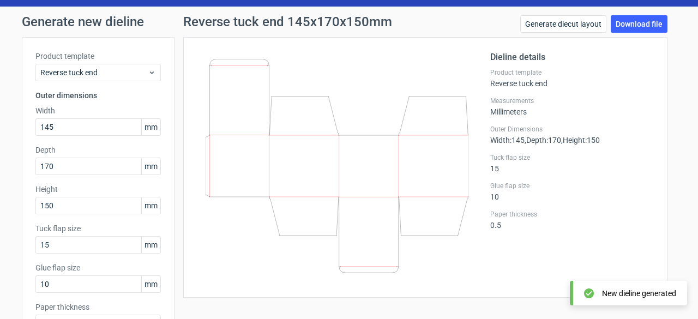
scroll to position [28, 0]
drag, startPoint x: 70, startPoint y: 125, endPoint x: 0, endPoint y: 115, distance: 70.5
click at [0, 115] on div "Generate new dieline Product template Reverse tuck end Outer dimensions Width 1…" at bounding box center [349, 203] width 698 height 392
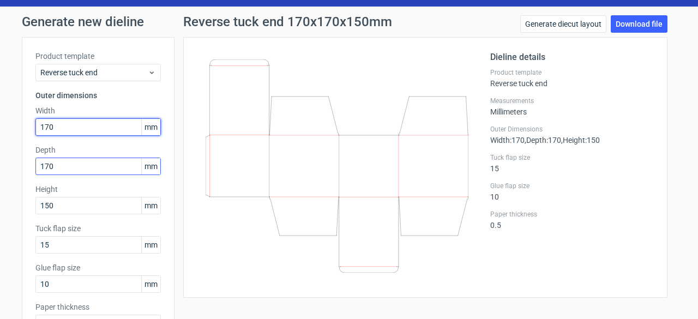
type input "170"
drag, startPoint x: 67, startPoint y: 162, endPoint x: 6, endPoint y: 161, distance: 60.6
click at [6, 161] on div "Generate new dieline Product template Reverse tuck end Outer dimensions Width 1…" at bounding box center [349, 203] width 698 height 392
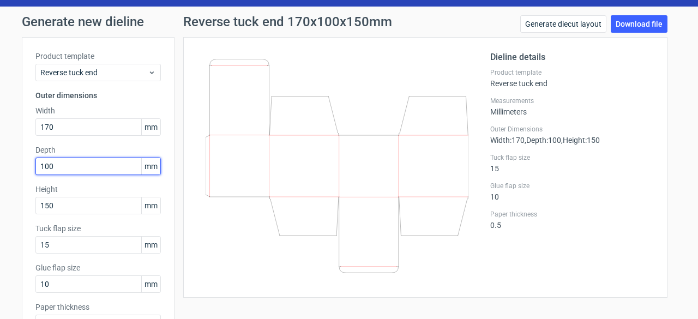
type input "100"
click at [118, 145] on label "Depth" at bounding box center [98, 150] width 126 height 11
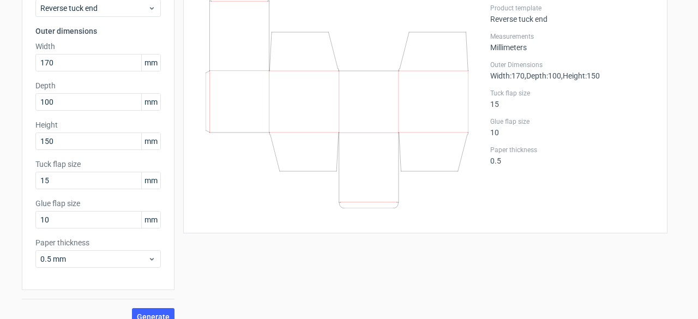
scroll to position [95, 0]
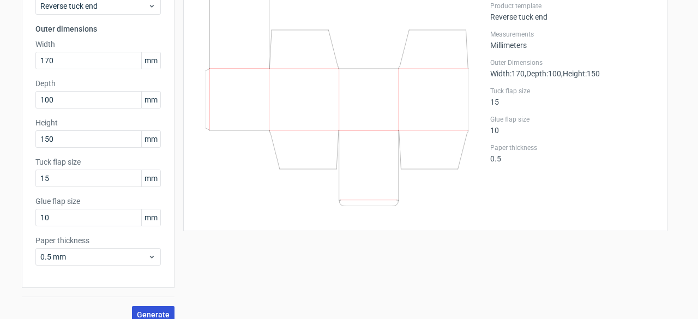
click at [147, 307] on button "Generate" at bounding box center [153, 314] width 43 height 17
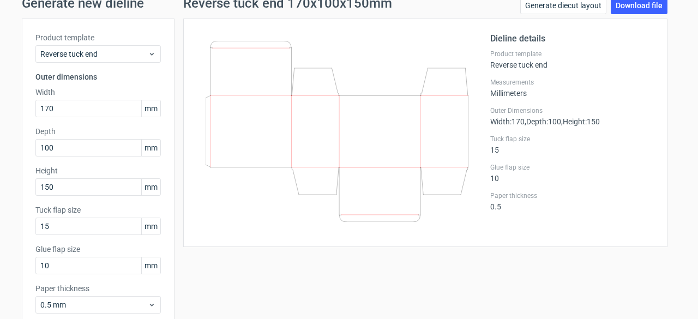
scroll to position [0, 0]
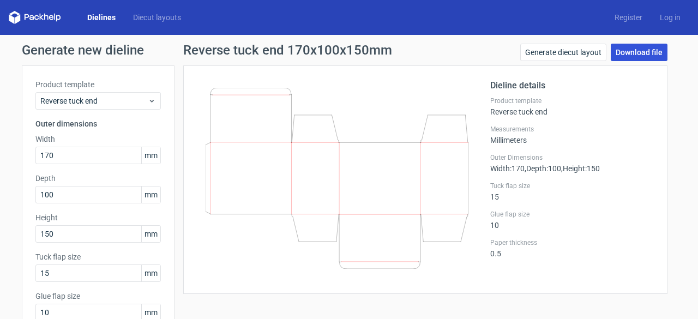
click at [655, 52] on link "Download file" at bounding box center [639, 52] width 57 height 17
click at [559, 53] on link "Generate diecut layout" at bounding box center [564, 52] width 86 height 17
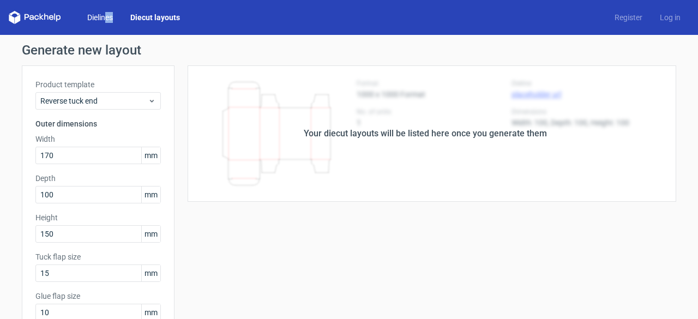
drag, startPoint x: 114, startPoint y: 23, endPoint x: 107, endPoint y: 17, distance: 9.3
click at [107, 17] on div "Dielines Diecut layouts" at bounding box center [99, 17] width 180 height 13
click at [107, 17] on link "Dielines" at bounding box center [100, 17] width 43 height 11
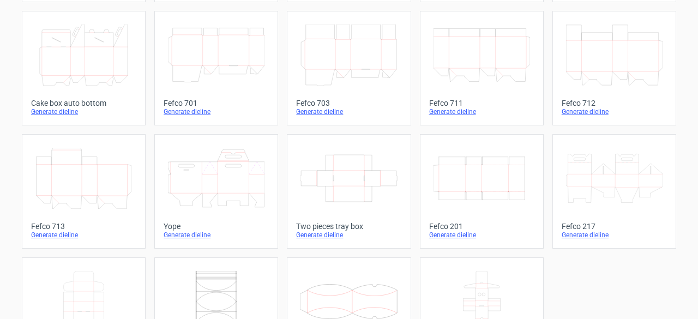
scroll to position [301, 0]
click at [76, 188] on icon at bounding box center [83, 178] width 97 height 61
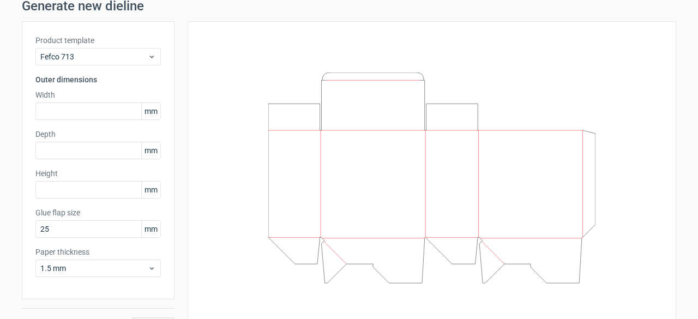
scroll to position [68, 0]
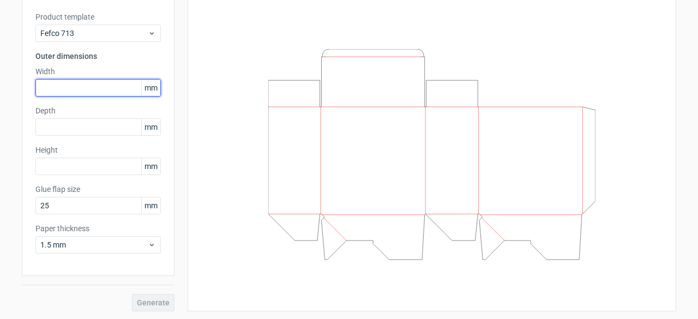
click at [84, 90] on input "text" at bounding box center [98, 87] width 126 height 17
type input "45"
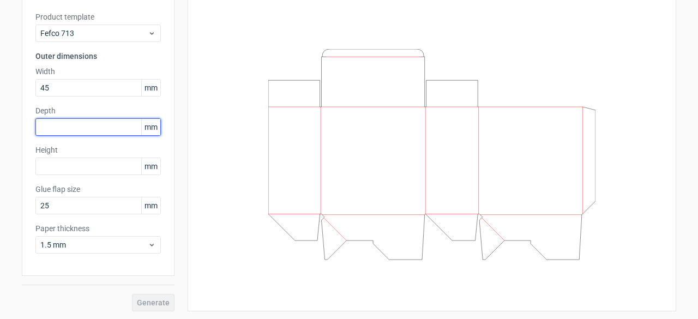
click at [63, 133] on input "text" at bounding box center [98, 126] width 126 height 17
type input "45"
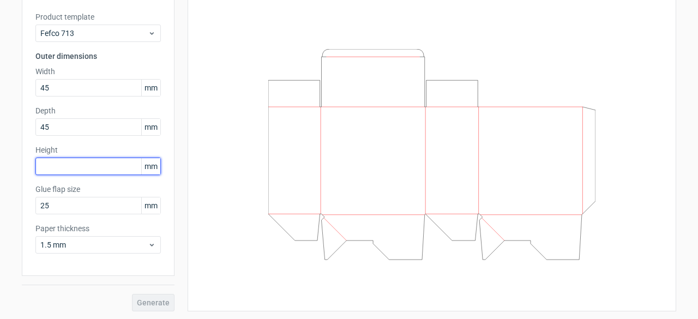
click at [59, 168] on input "text" at bounding box center [98, 166] width 126 height 17
type input "45"
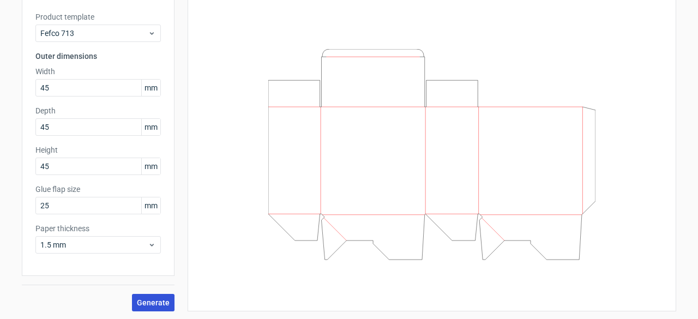
click at [147, 300] on span "Generate" at bounding box center [153, 303] width 33 height 8
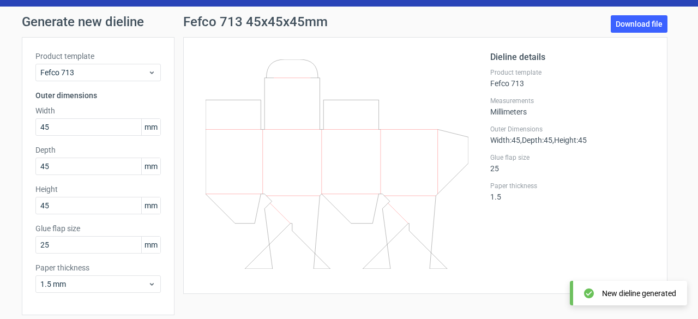
scroll to position [13, 0]
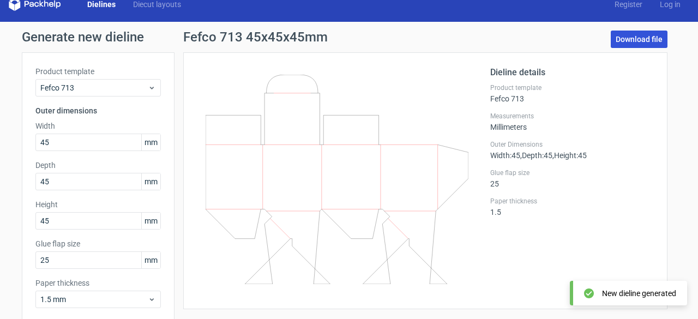
click at [619, 47] on link "Download file" at bounding box center [639, 39] width 57 height 17
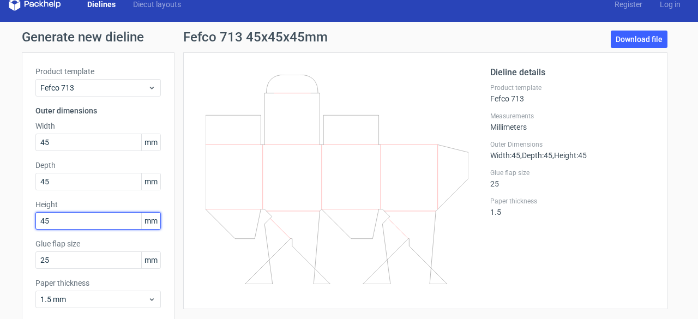
click at [70, 219] on input "45" at bounding box center [98, 220] width 126 height 17
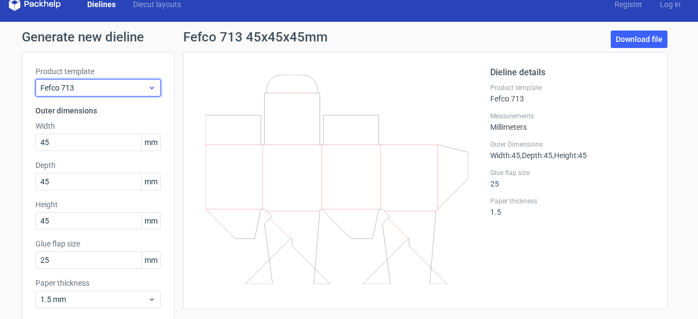
click at [104, 91] on span "Fefco 713" at bounding box center [94, 87] width 108 height 11
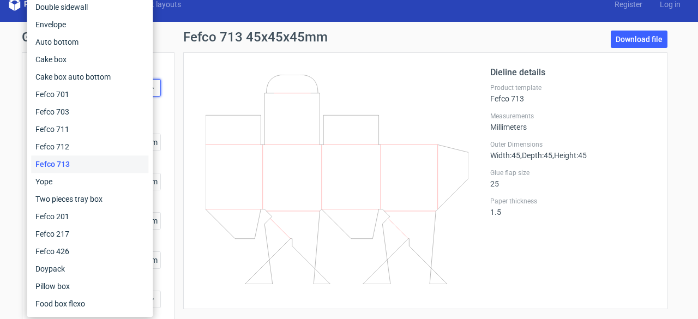
click at [177, 14] on div "Dielines Diecut layouts Register Log in" at bounding box center [349, 4] width 698 height 35
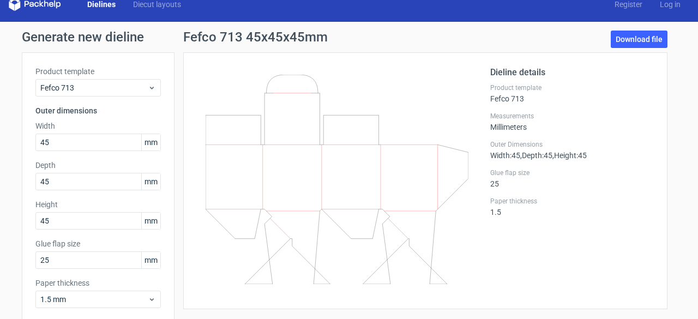
click at [100, 3] on link "Dielines" at bounding box center [102, 4] width 46 height 11
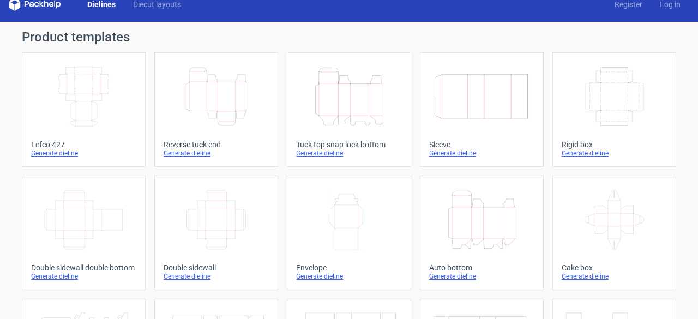
click at [208, 103] on icon "Height Depth Width" at bounding box center [216, 96] width 97 height 61
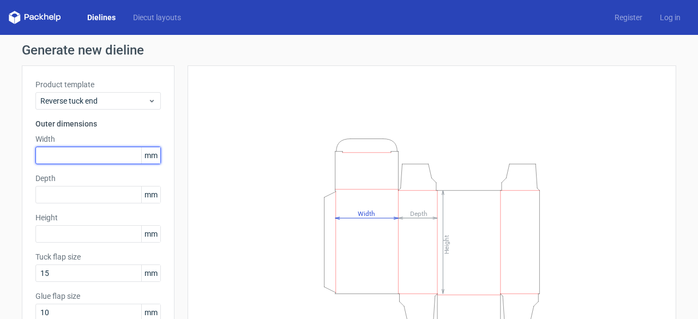
click at [60, 147] on input "text" at bounding box center [98, 155] width 126 height 17
type input "45"
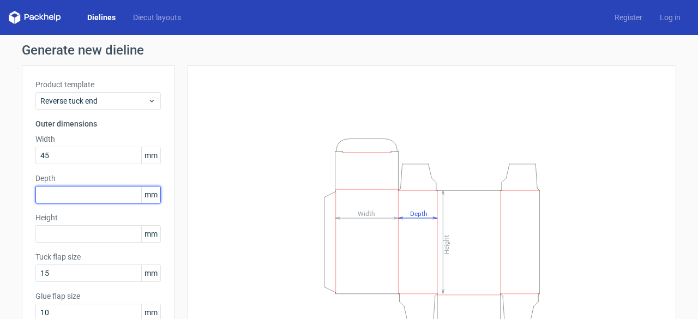
click at [48, 194] on input "text" at bounding box center [98, 194] width 126 height 17
type input "45"
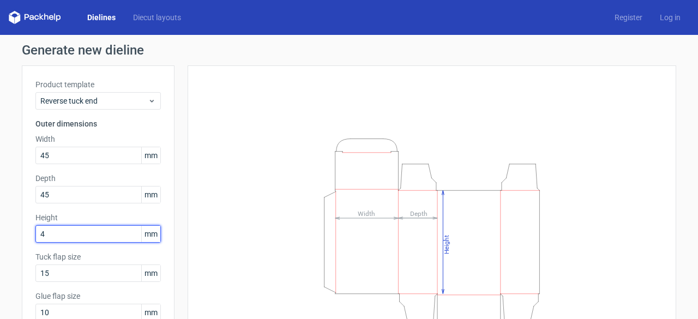
click at [44, 240] on input "4" at bounding box center [98, 233] width 126 height 17
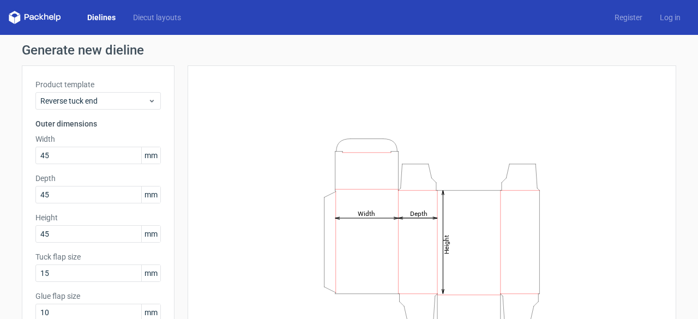
click at [16, 204] on div "Generate new dieline Product template Reverse tuck end Outer dimensions Width 4…" at bounding box center [349, 231] width 698 height 392
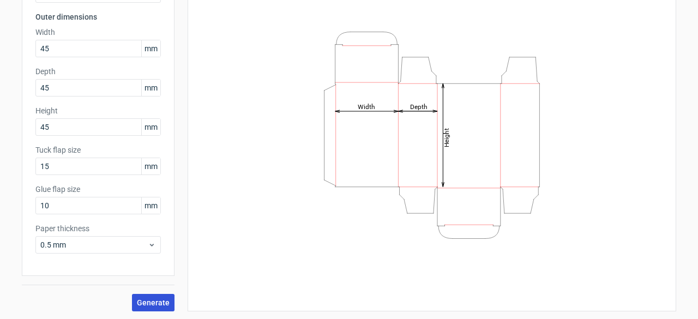
click at [143, 299] on span "Generate" at bounding box center [153, 303] width 33 height 8
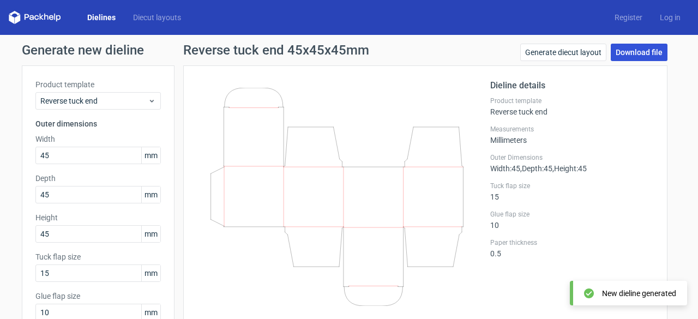
click at [650, 53] on link "Download file" at bounding box center [639, 52] width 57 height 17
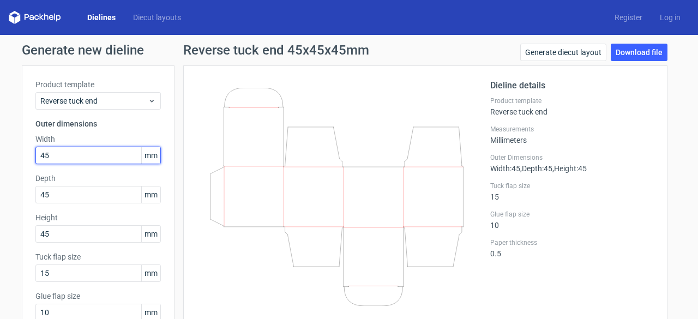
click at [111, 158] on input "45" at bounding box center [98, 155] width 126 height 17
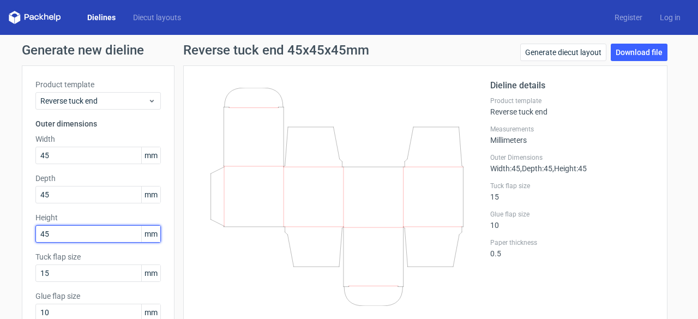
drag, startPoint x: 81, startPoint y: 232, endPoint x: 39, endPoint y: 226, distance: 42.5
click at [39, 226] on input "45" at bounding box center [98, 233] width 126 height 17
type input "4"
click at [76, 210] on div "Product template Reverse tuck end Outer dimensions Width 45 mm Depth 45 mm Heig…" at bounding box center [98, 224] width 153 height 318
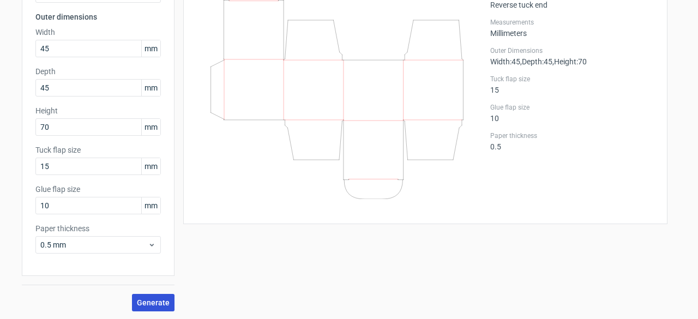
click at [160, 304] on span "Generate" at bounding box center [153, 303] width 33 height 8
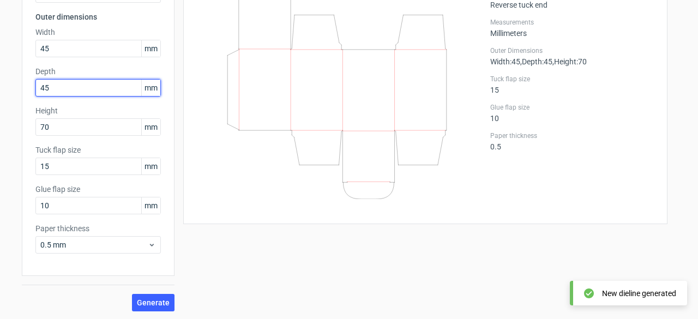
click at [58, 82] on input "45" at bounding box center [98, 87] width 126 height 17
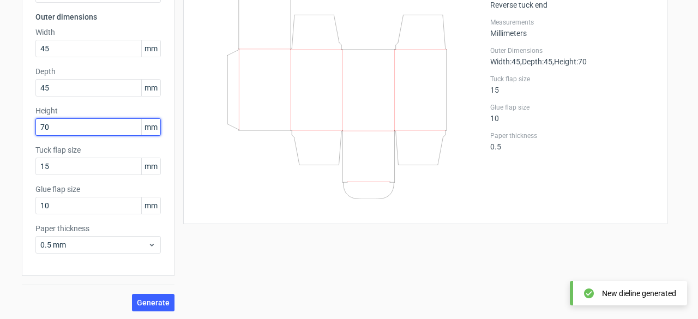
drag, startPoint x: 60, startPoint y: 127, endPoint x: 0, endPoint y: 114, distance: 61.6
click at [0, 114] on div "Generate new dieline Product template Reverse tuck end Outer dimensions Width 4…" at bounding box center [349, 124] width 698 height 392
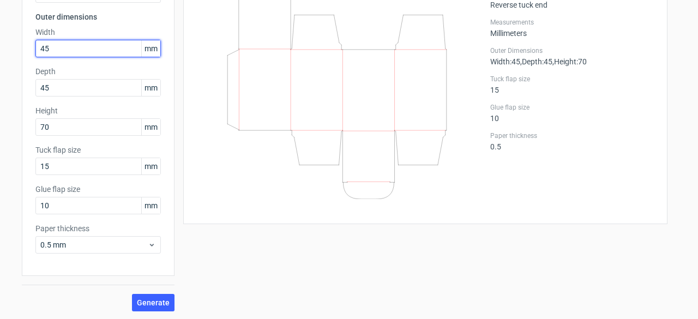
click at [67, 44] on input "45" at bounding box center [98, 48] width 126 height 17
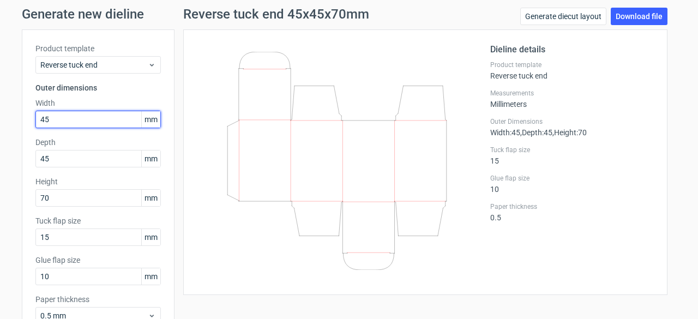
scroll to position [34, 0]
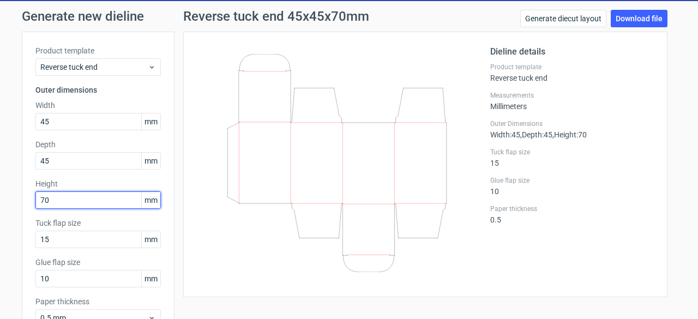
drag, startPoint x: 62, startPoint y: 198, endPoint x: 0, endPoint y: 192, distance: 62.0
click at [0, 192] on div "Generate new dieline Product template Reverse tuck end Outer dimensions Width 4…" at bounding box center [349, 197] width 698 height 392
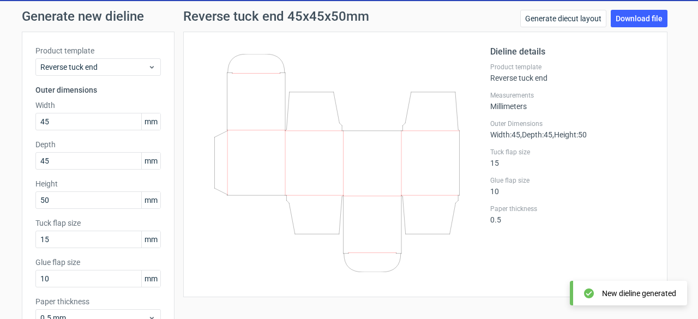
click at [11, 188] on div "Generate new dieline Product template Reverse tuck end Outer dimensions Width 4…" at bounding box center [349, 197] width 698 height 392
drag, startPoint x: 57, startPoint y: 202, endPoint x: 0, endPoint y: 198, distance: 57.0
click at [0, 198] on div "Generate new dieline Product template Reverse tuck end Outer dimensions Width 4…" at bounding box center [349, 197] width 698 height 392
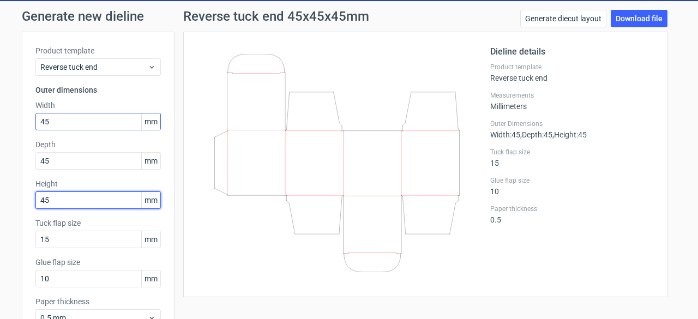
type input "45"
drag, startPoint x: 69, startPoint y: 120, endPoint x: 0, endPoint y: 128, distance: 69.2
click at [0, 128] on div "Generate new dieline Product template Reverse tuck end Outer dimensions Width 4…" at bounding box center [349, 197] width 698 height 392
drag, startPoint x: 310, startPoint y: 145, endPoint x: 289, endPoint y: 149, distance: 21.2
click at [289, 149] on icon at bounding box center [337, 163] width 263 height 218
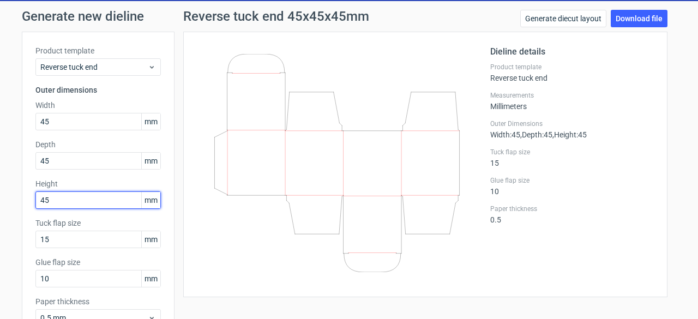
click at [68, 207] on input "45" at bounding box center [98, 200] width 126 height 17
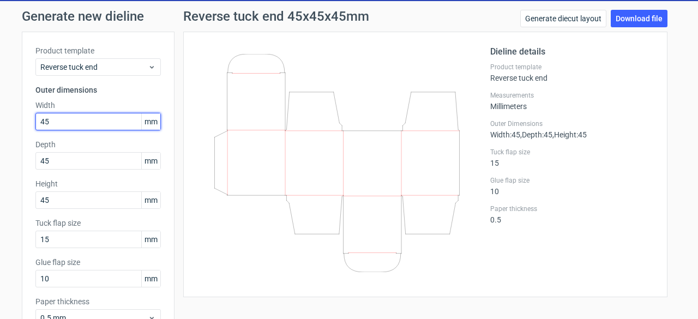
click at [55, 120] on input "45" at bounding box center [98, 121] width 126 height 17
type input "55"
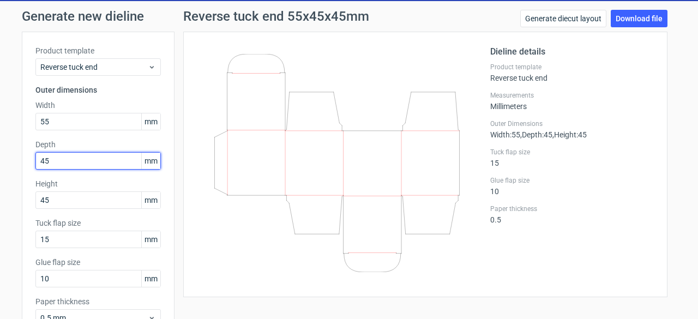
click at [57, 162] on input "45" at bounding box center [98, 160] width 126 height 17
type input "4"
type input "55"
click at [94, 146] on label "Depth" at bounding box center [98, 144] width 126 height 11
click at [189, 118] on div "Dieline details Product template Reverse tuck end Measurements Millimeters Oute…" at bounding box center [425, 165] width 485 height 266
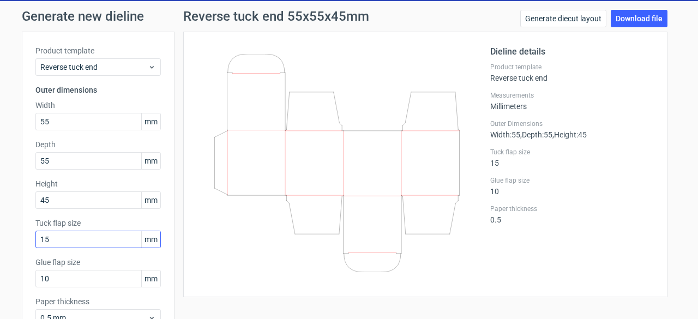
scroll to position [107, 0]
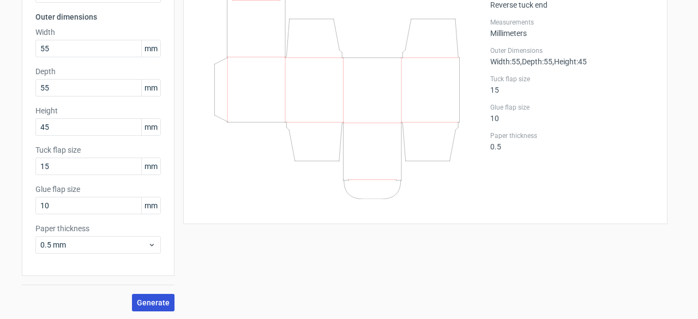
click at [156, 300] on span "Generate" at bounding box center [153, 303] width 33 height 8
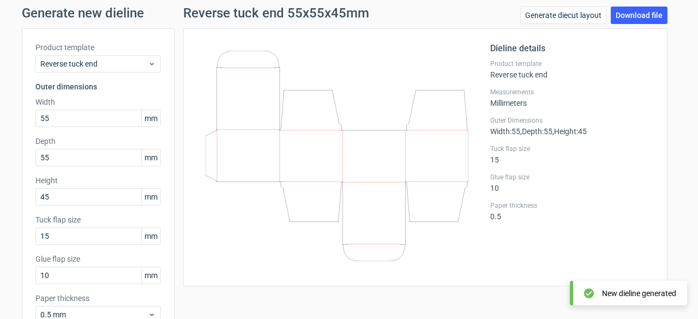
scroll to position [37, 0]
